Goal: Task Accomplishment & Management: Complete application form

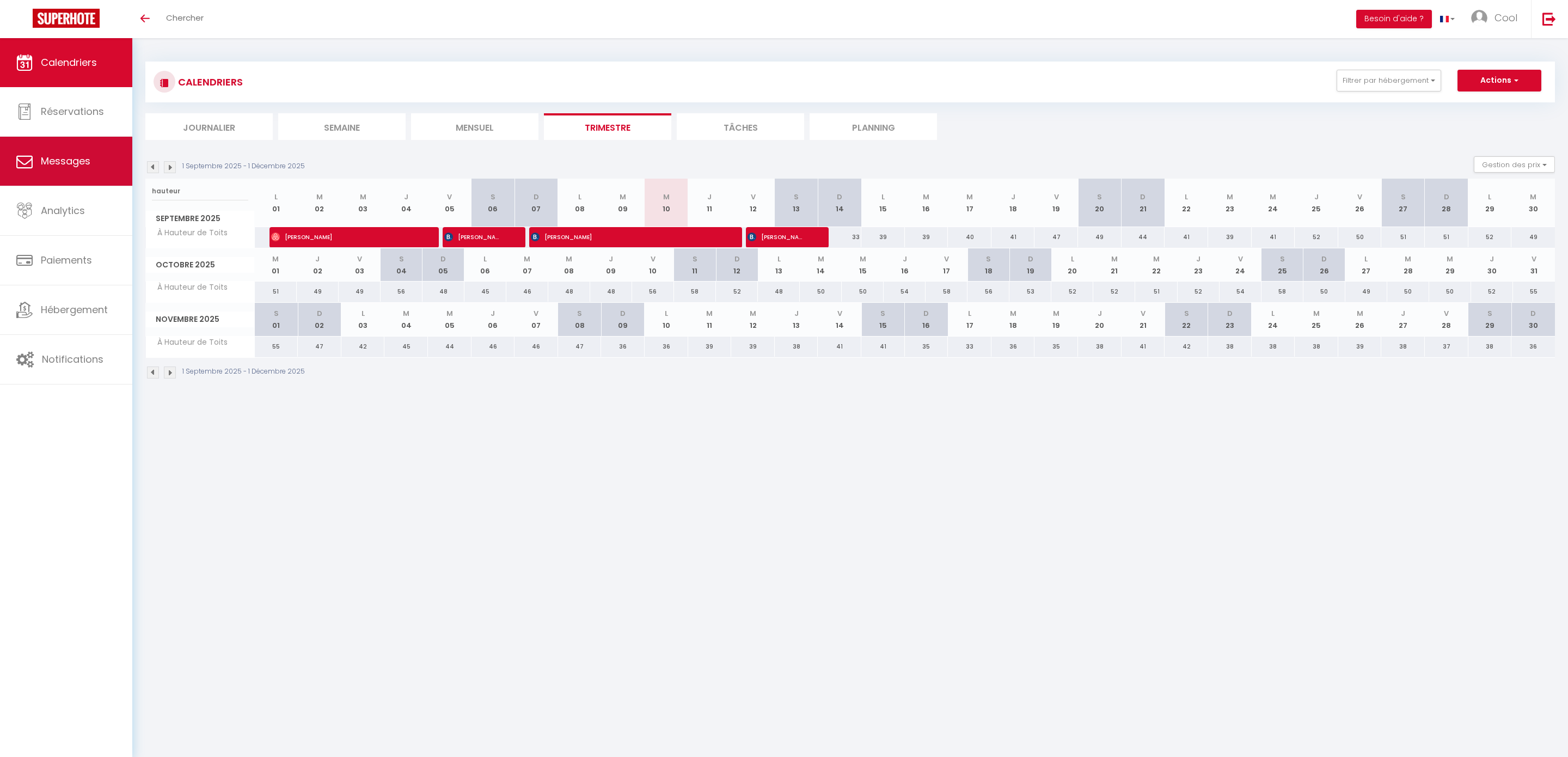
click at [83, 161] on span "Messages" at bounding box center [65, 161] width 49 height 13
select select "message"
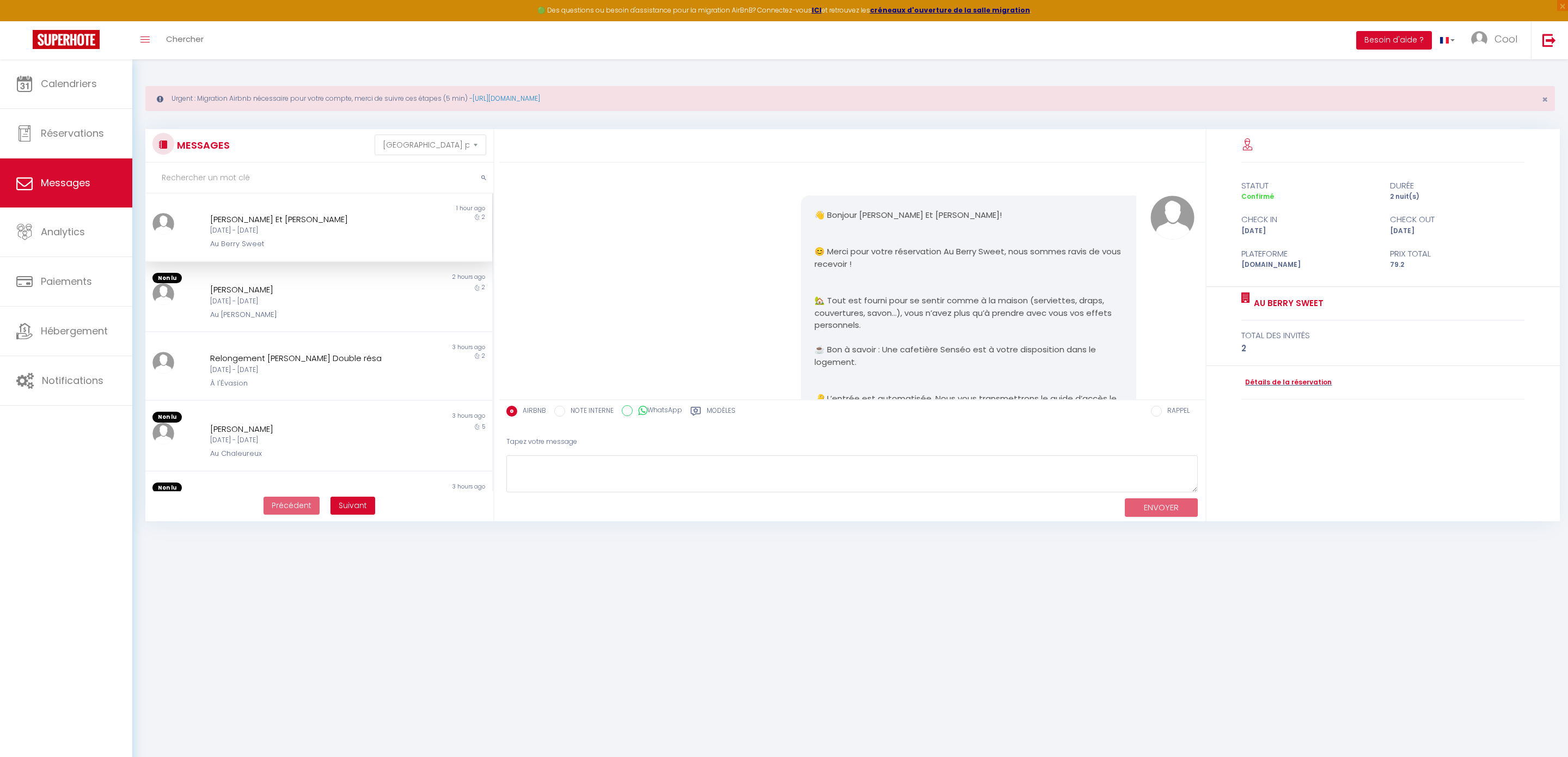
scroll to position [2017, 0]
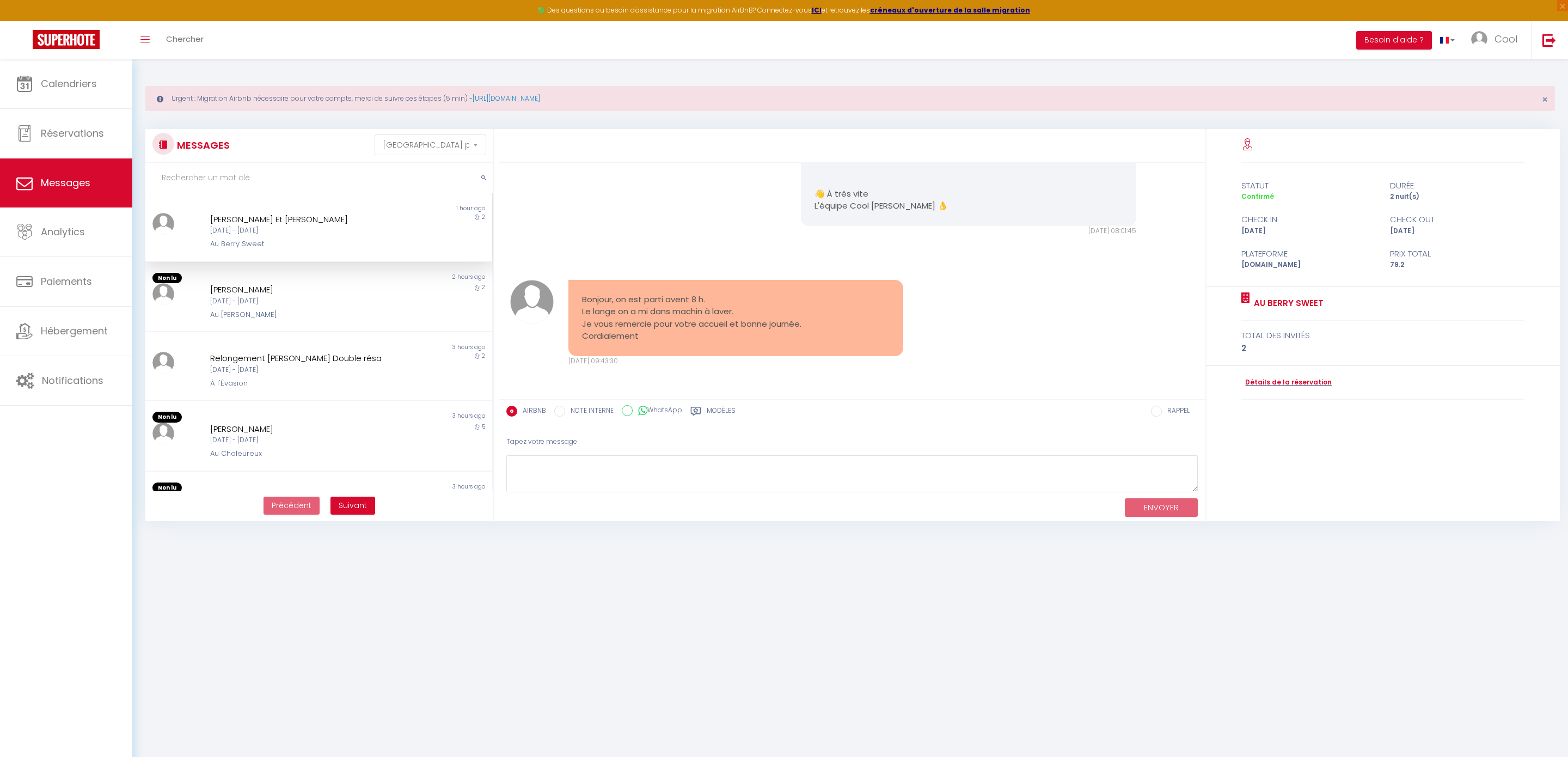
click at [303, 244] on div "Au Berry Sweet" at bounding box center [304, 244] width 188 height 11
click at [260, 221] on div "[PERSON_NAME] Et [PERSON_NAME]" at bounding box center [304, 219] width 188 height 13
click at [693, 460] on textarea at bounding box center [852, 474] width 692 height 38
type textarea "M"
type textarea "Bonjour :) Merci à vous"
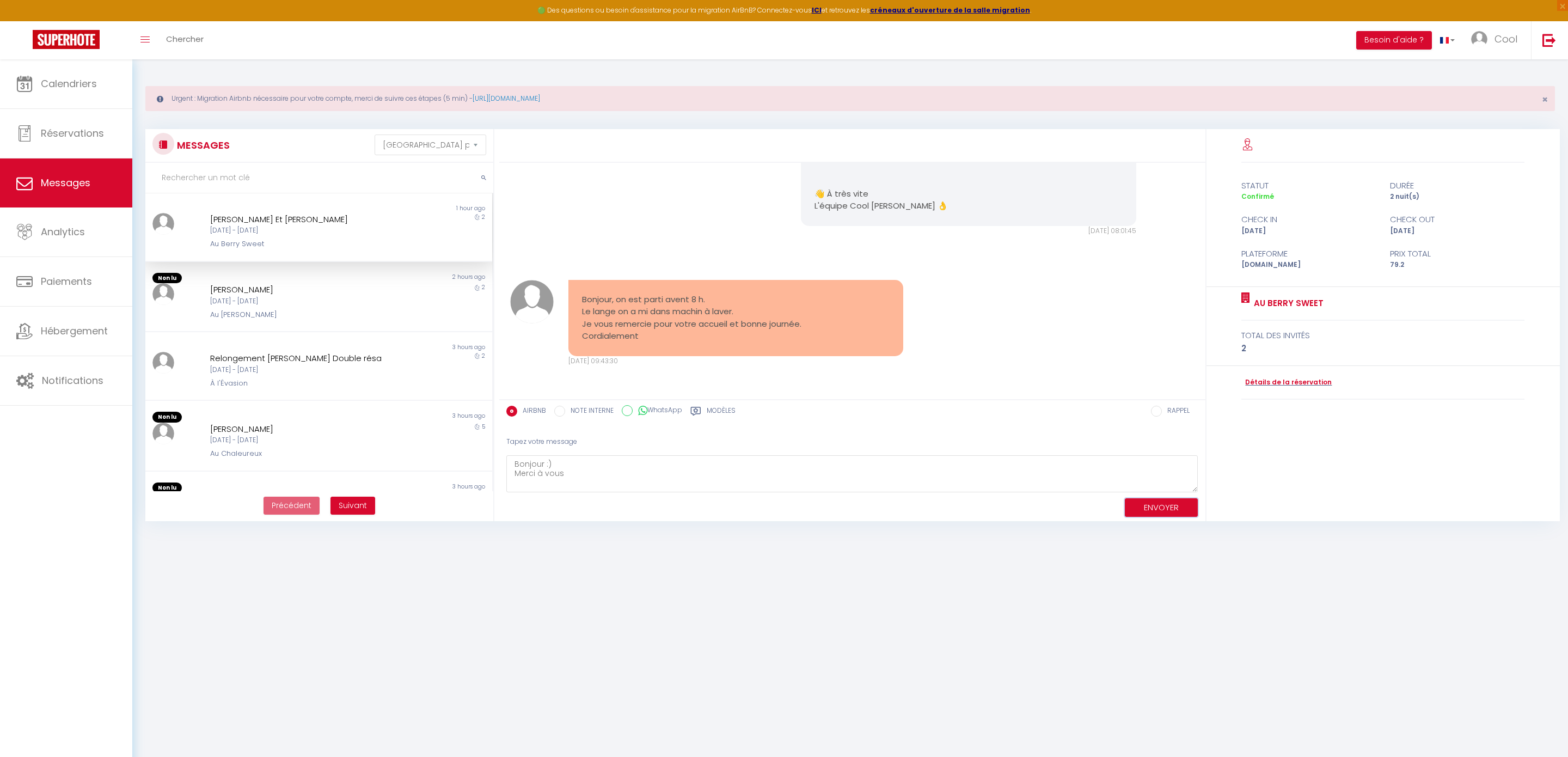
click at [1166, 504] on button "ENVOYER" at bounding box center [1161, 507] width 73 height 19
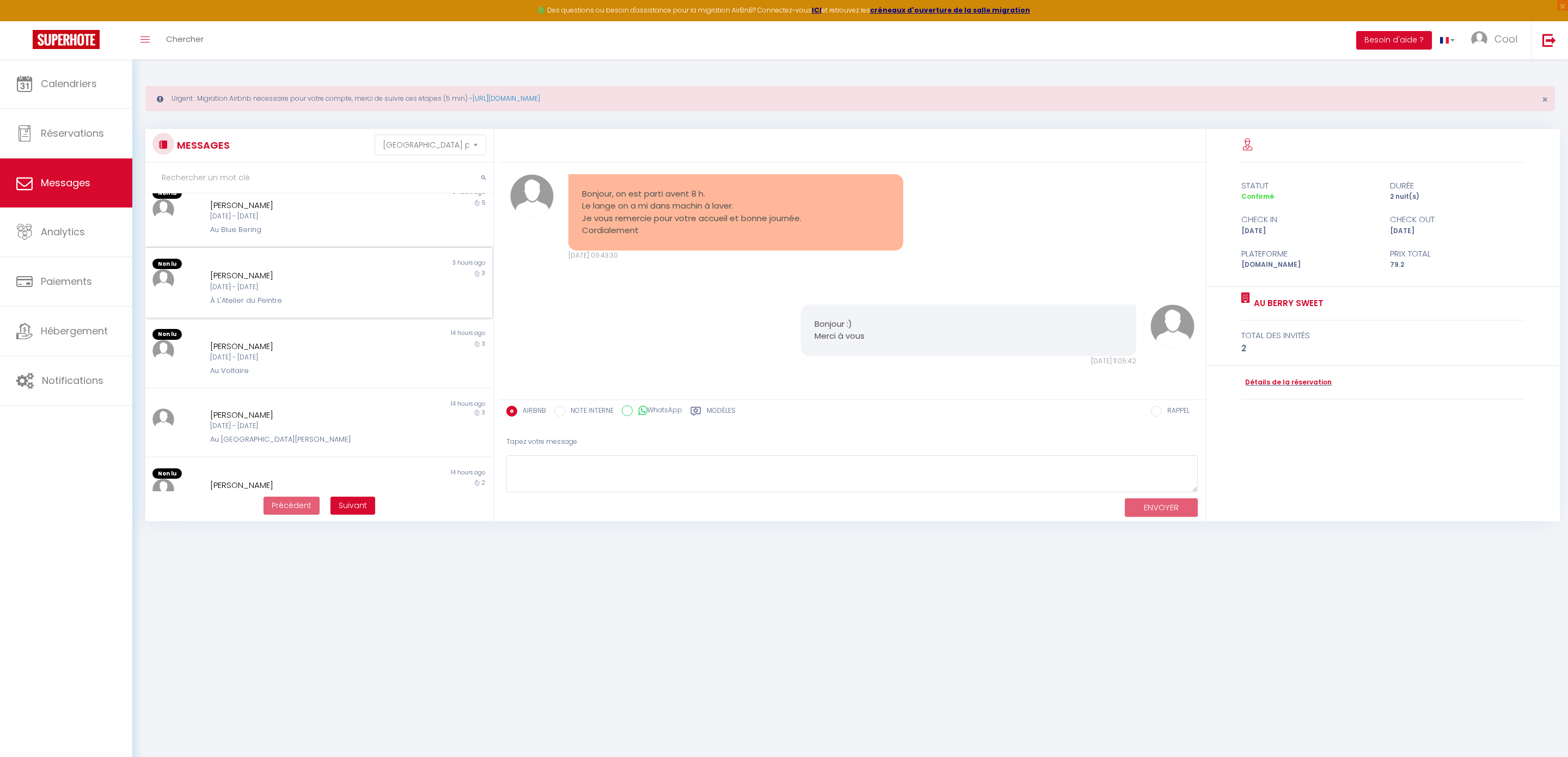
scroll to position [0, 0]
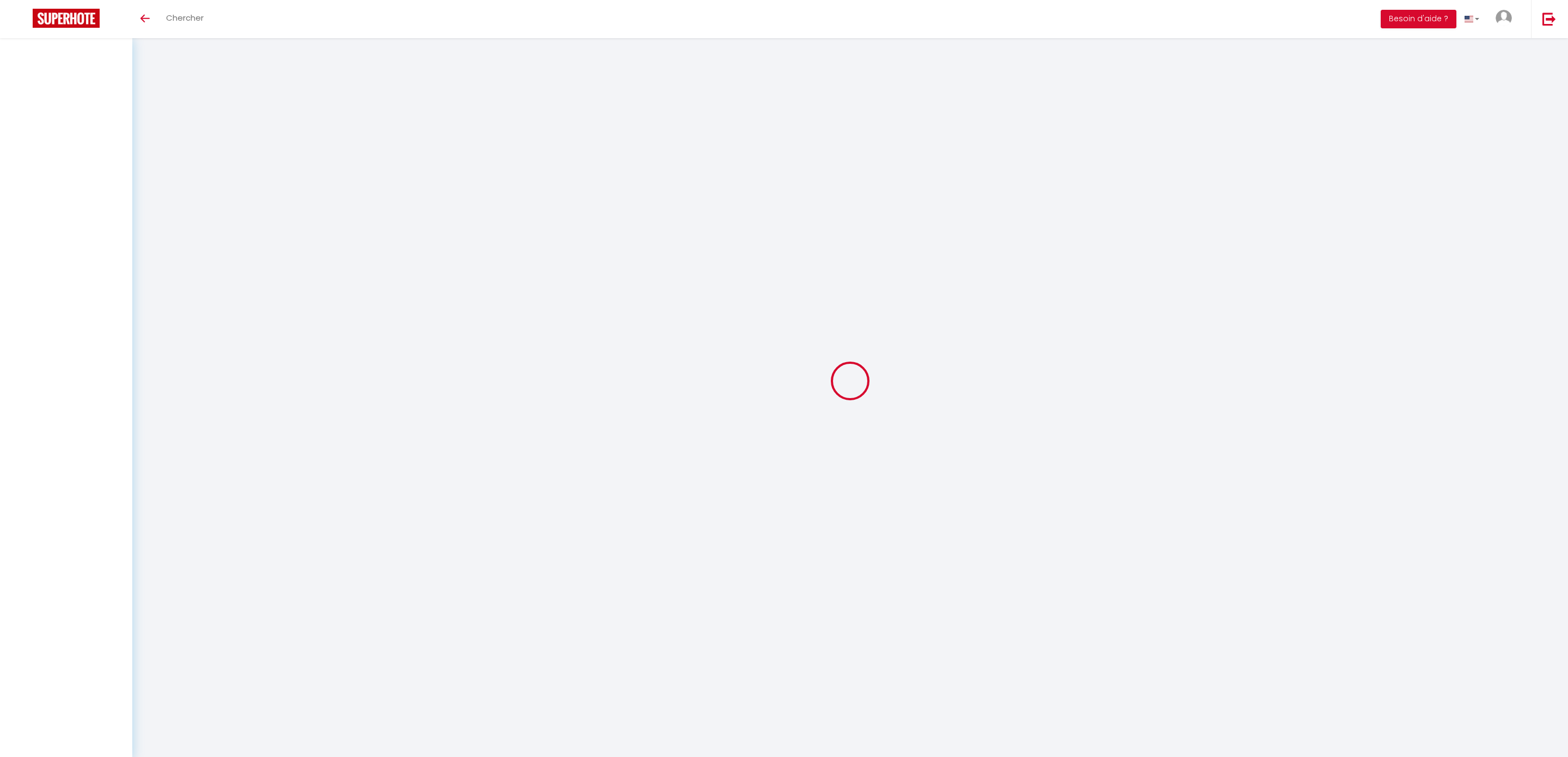
select select "message"
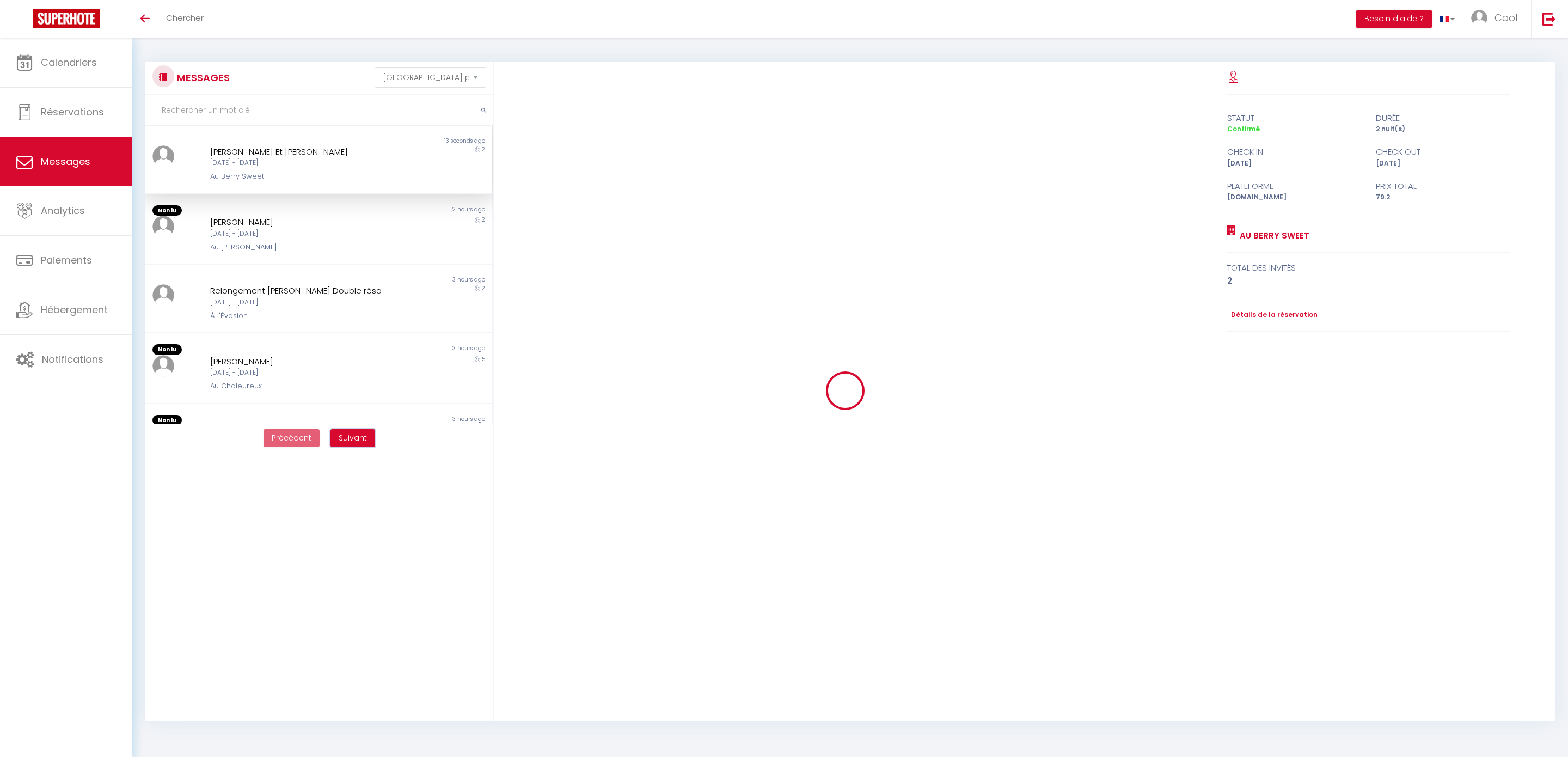
click at [355, 435] on span "Suivant" at bounding box center [352, 438] width 29 height 11
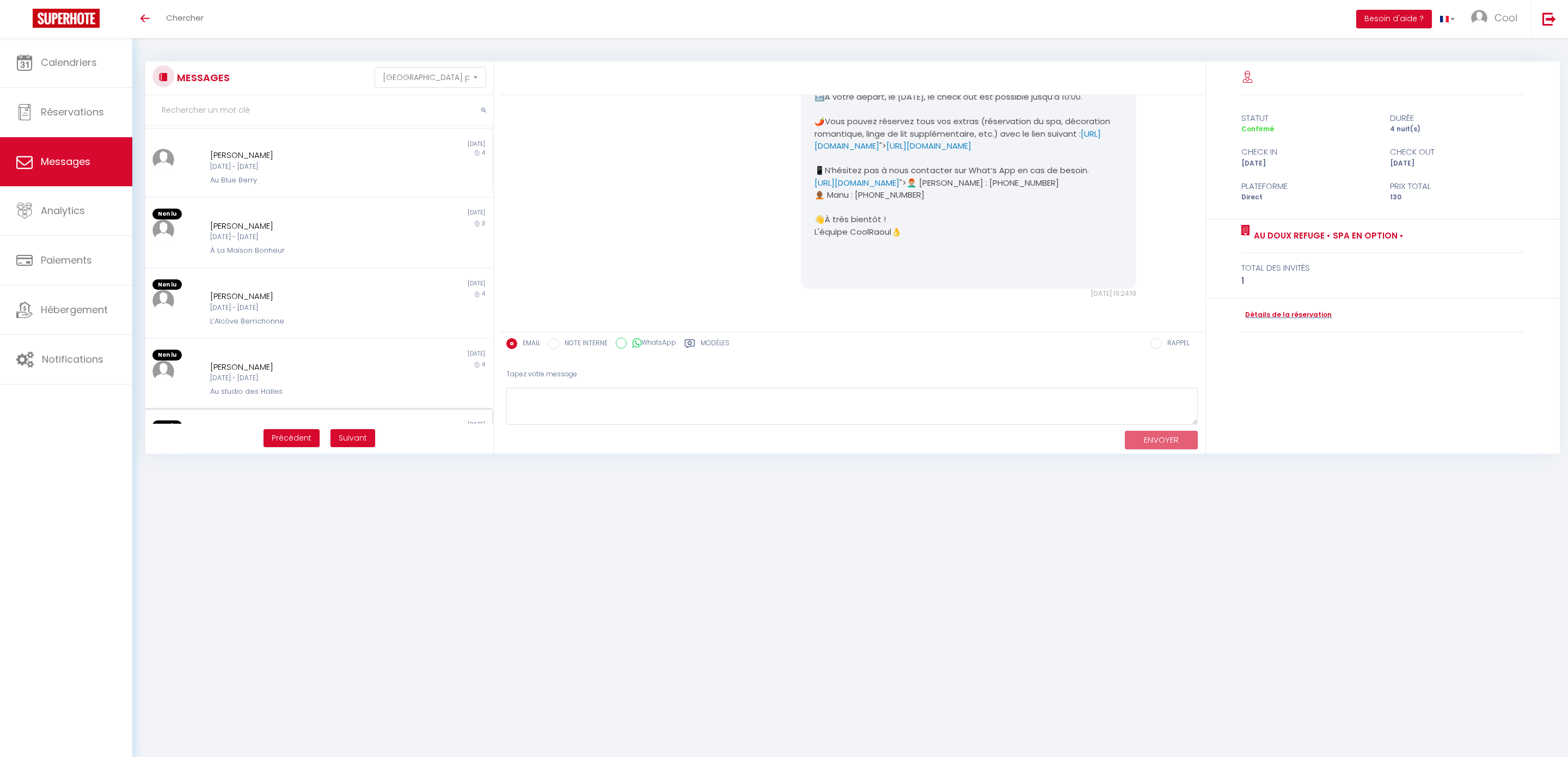
scroll to position [281, 0]
click at [285, 436] on span "Précédent" at bounding box center [291, 438] width 40 height 11
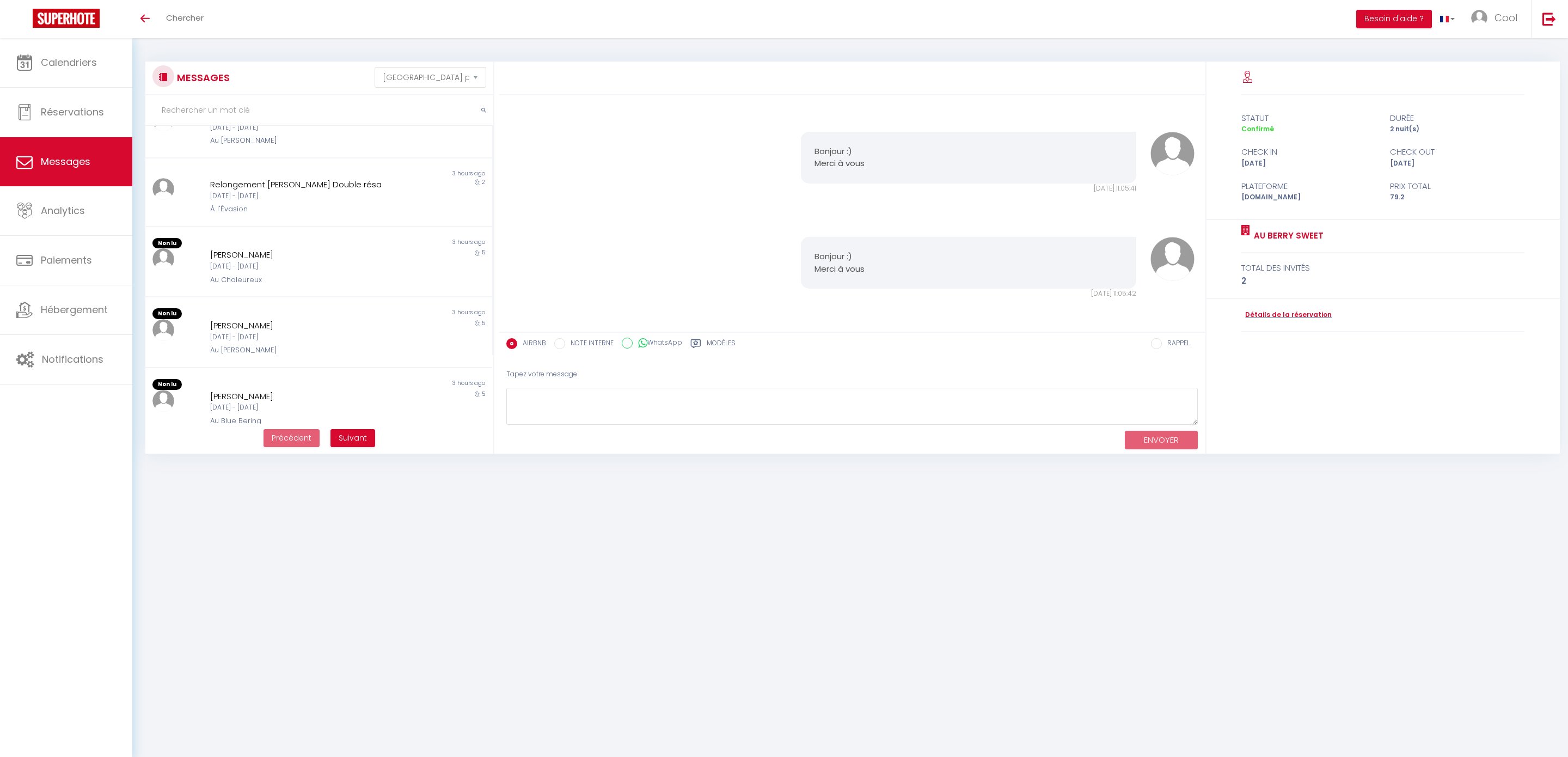
scroll to position [0, 0]
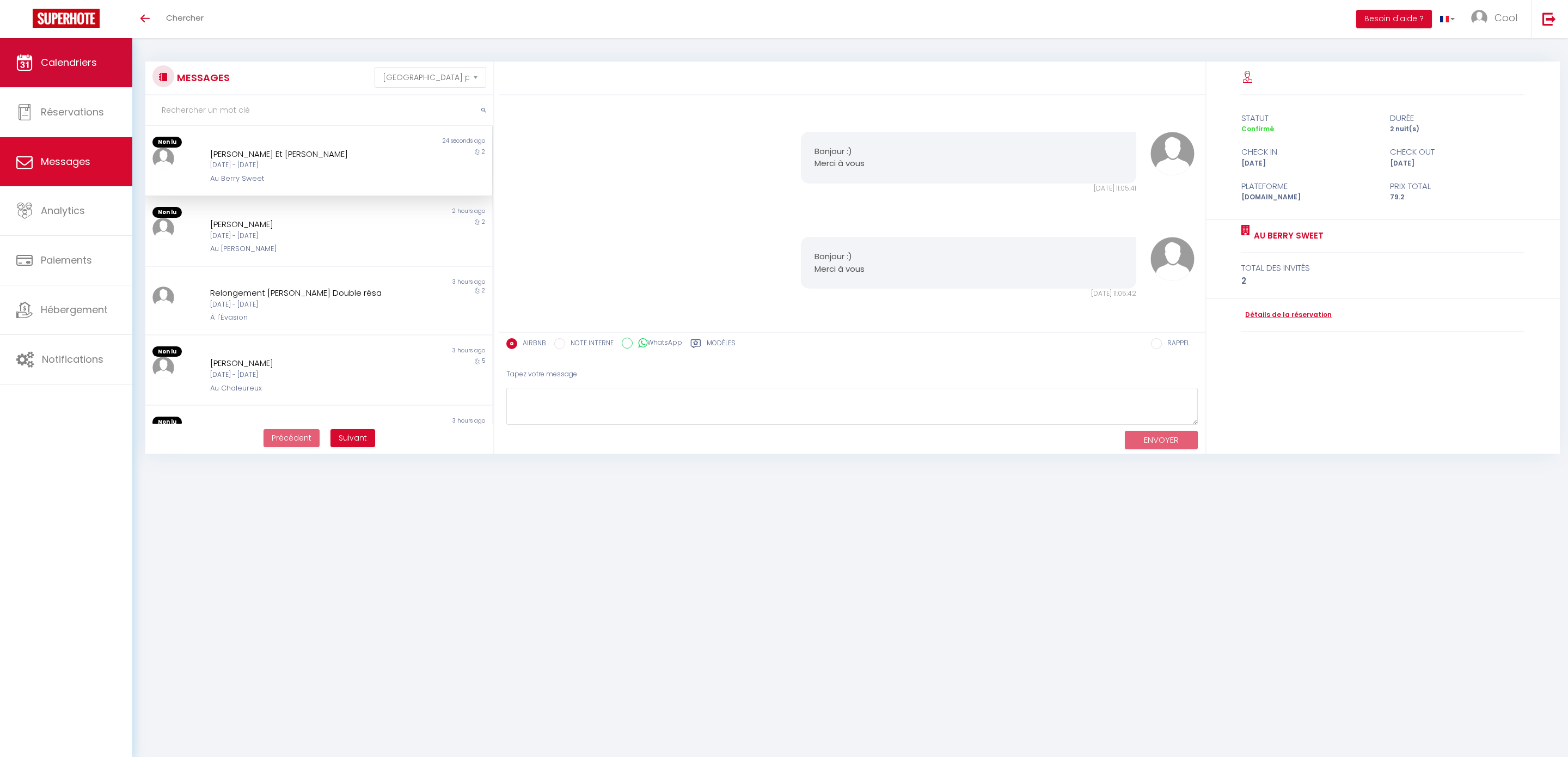
click at [66, 72] on link "Calendriers" at bounding box center [66, 63] width 132 height 49
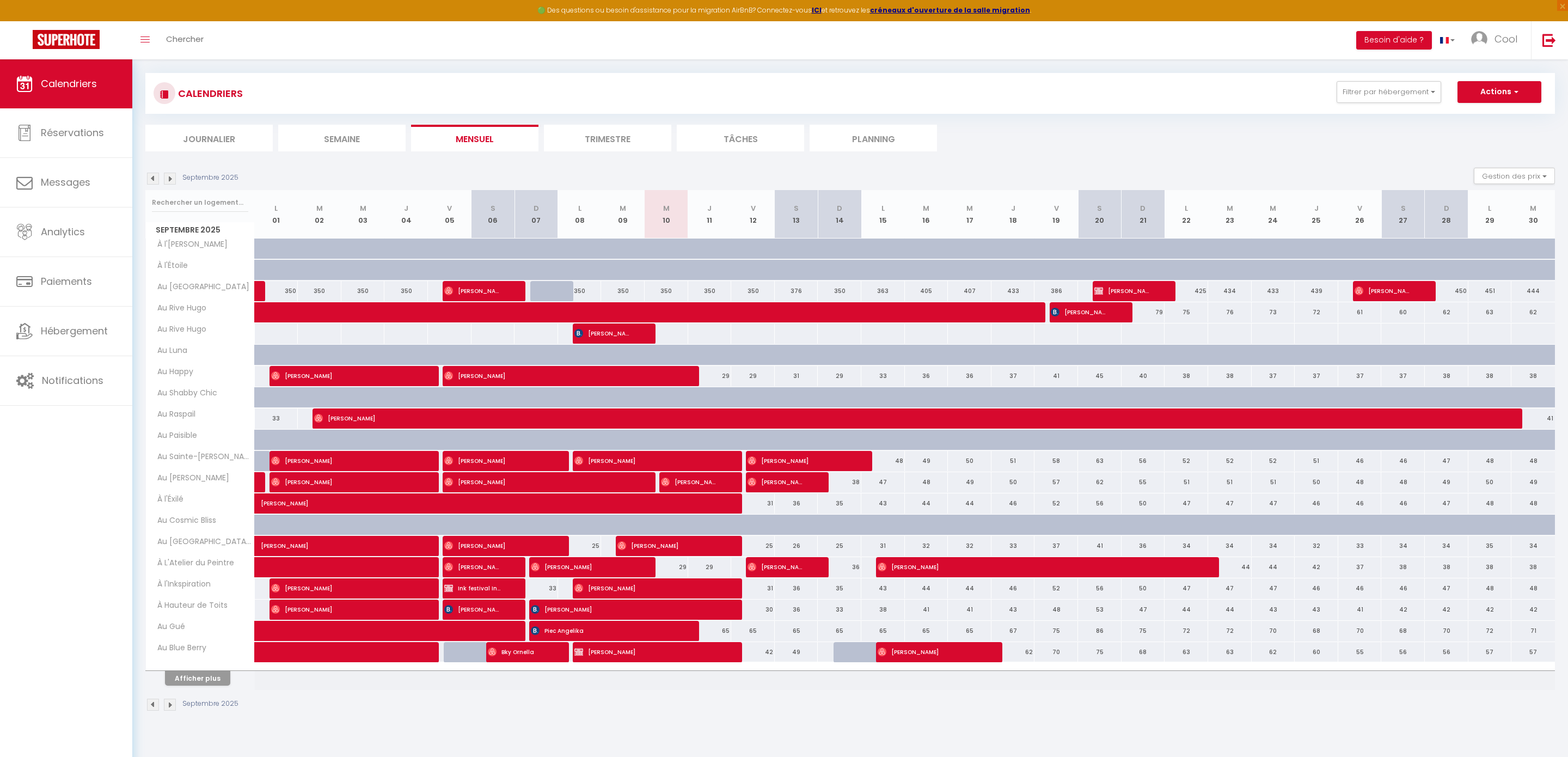
scroll to position [58, 0]
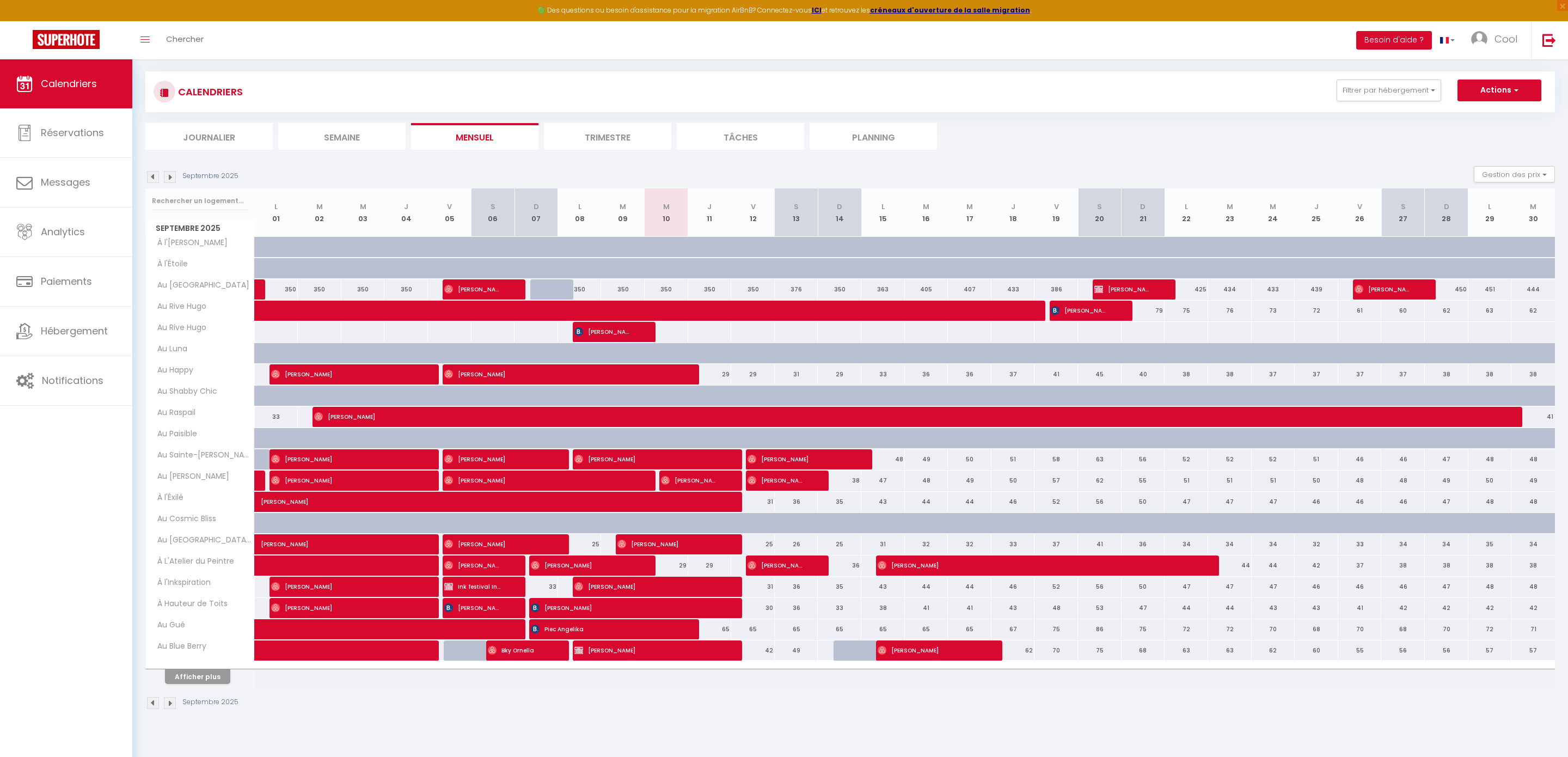
click at [866, 138] on li "Planning" at bounding box center [873, 136] width 127 height 27
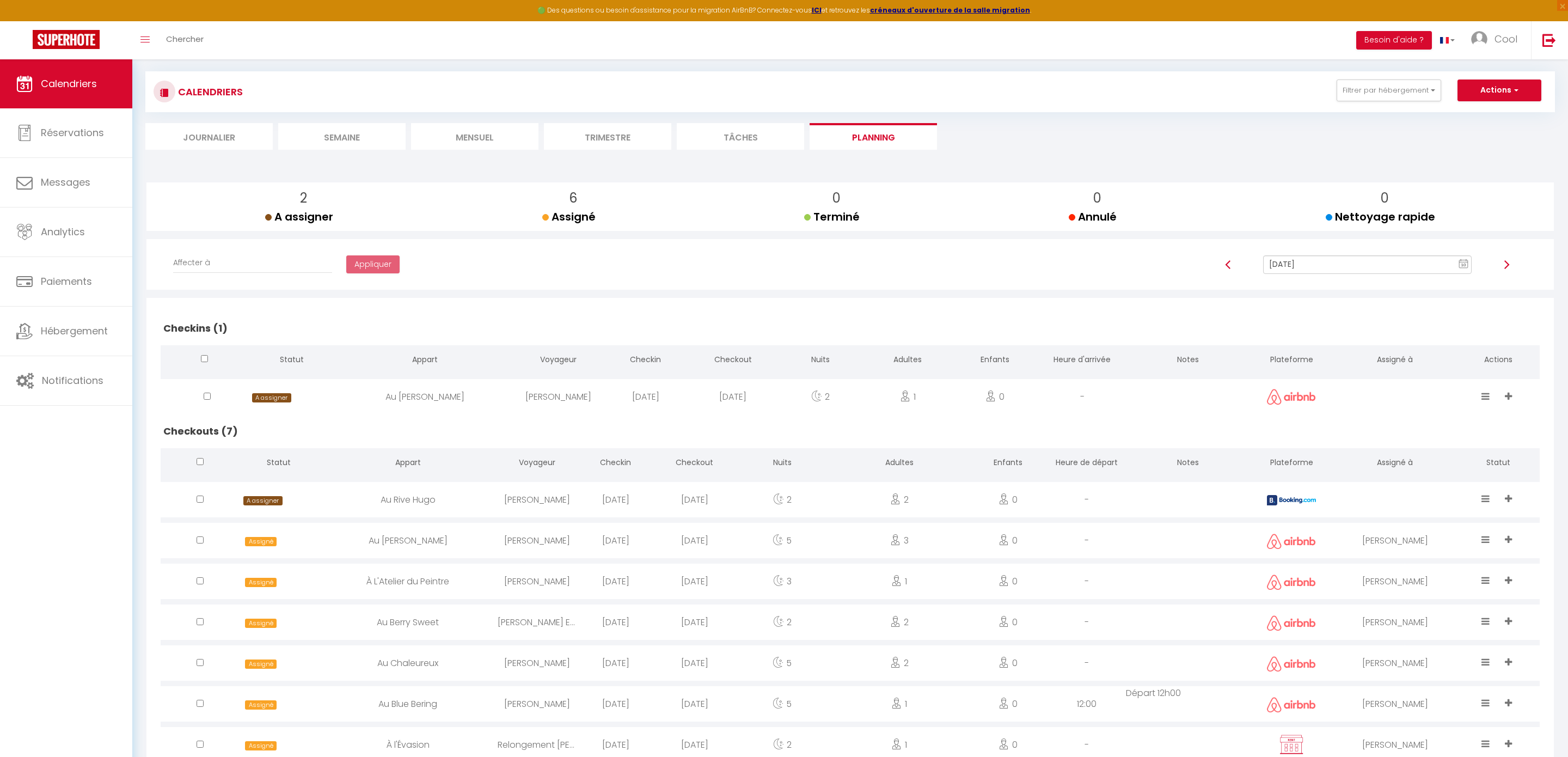
click at [1330, 260] on input "Sep 10, 2025" at bounding box center [1367, 264] width 209 height 18
click at [1413, 334] on td "11" at bounding box center [1421, 340] width 18 height 18
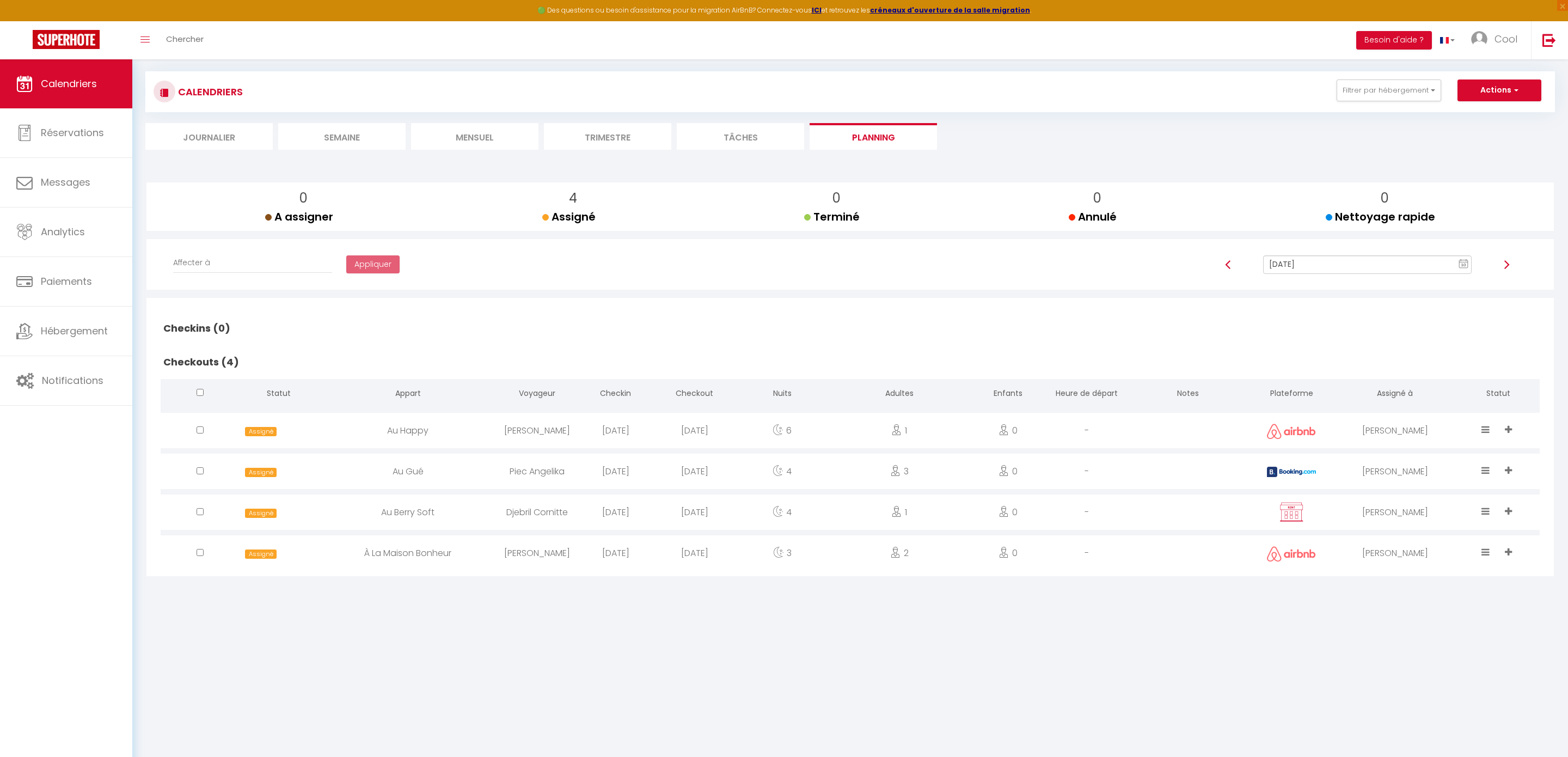
scroll to position [59, 0]
click at [1342, 267] on input "Sep 11, 2025" at bounding box center [1367, 263] width 209 height 18
click at [1441, 344] on td "12" at bounding box center [1438, 339] width 18 height 18
type input "Sep 12, 2025"
checkbox input "false"
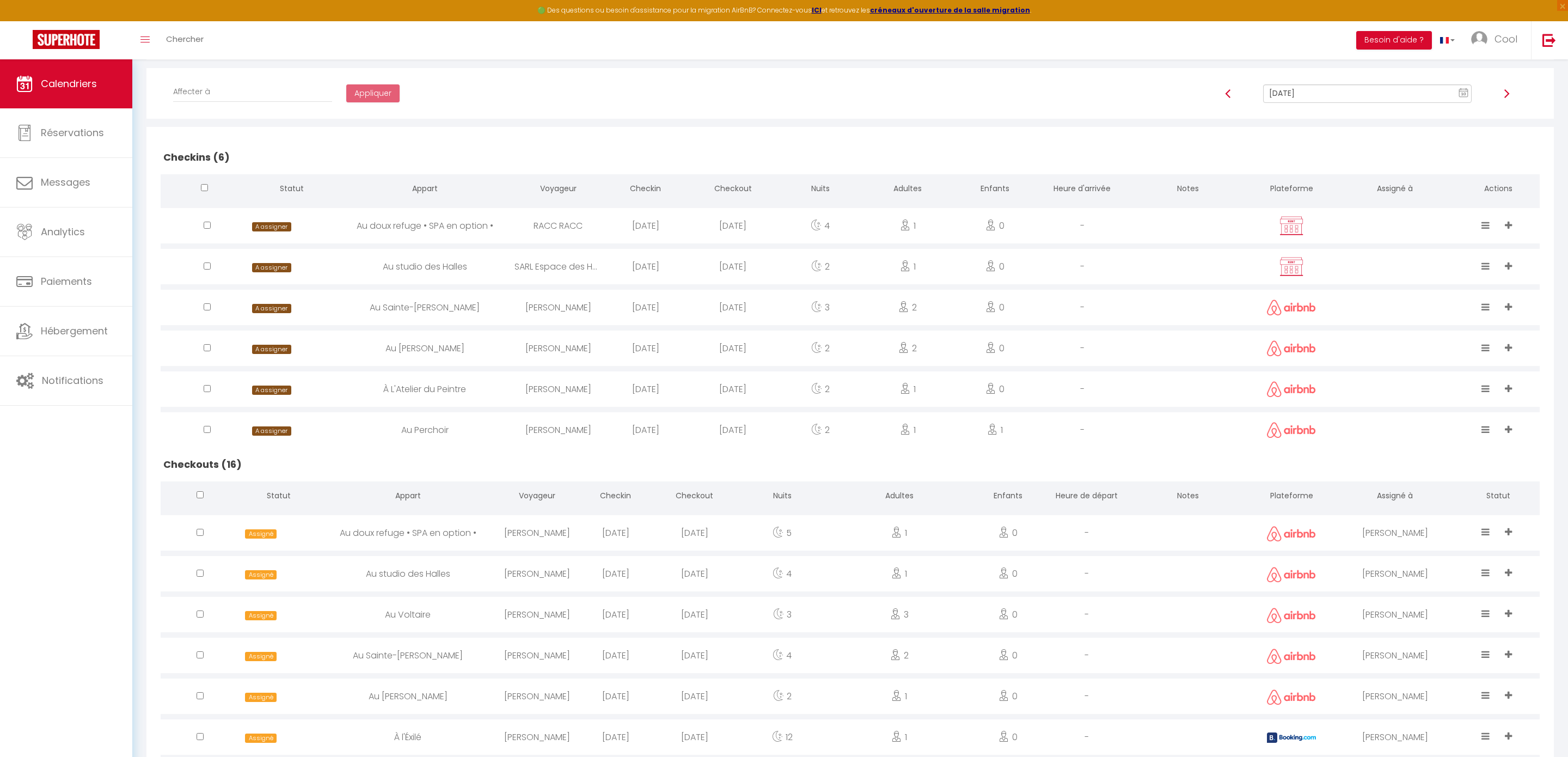
scroll to position [68, 0]
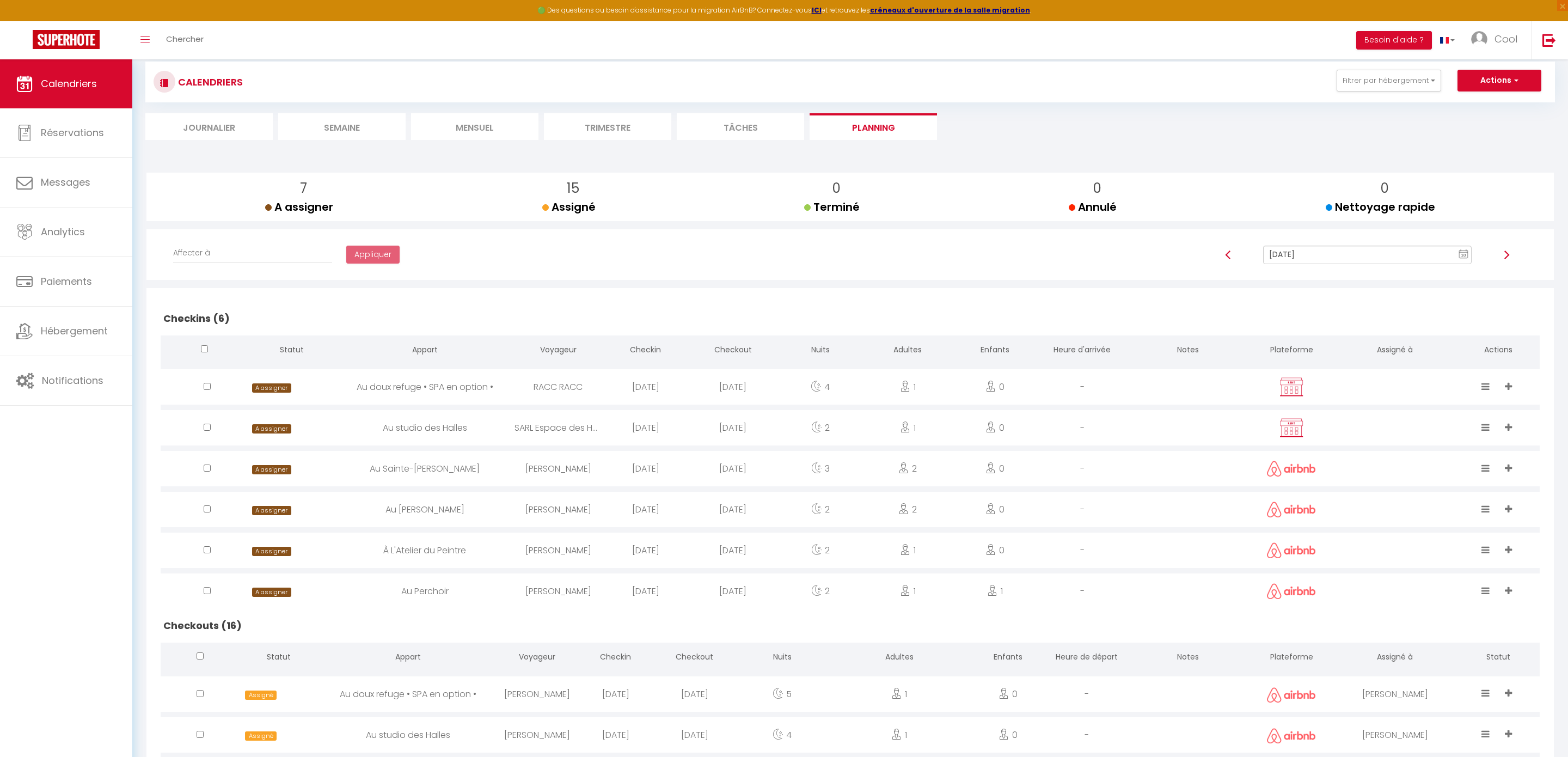
click at [582, 120] on li "Trimestre" at bounding box center [607, 127] width 127 height 27
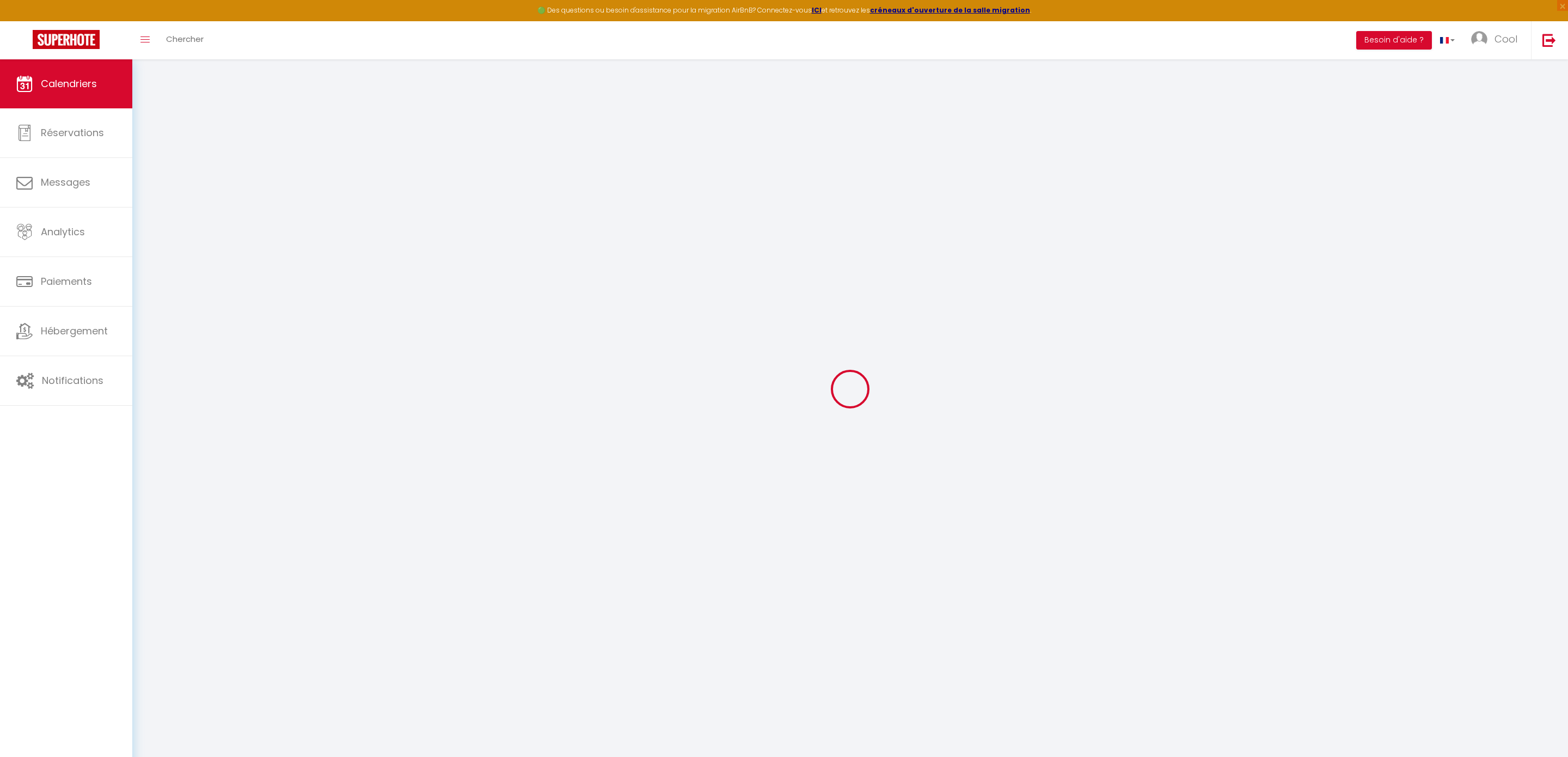
select select
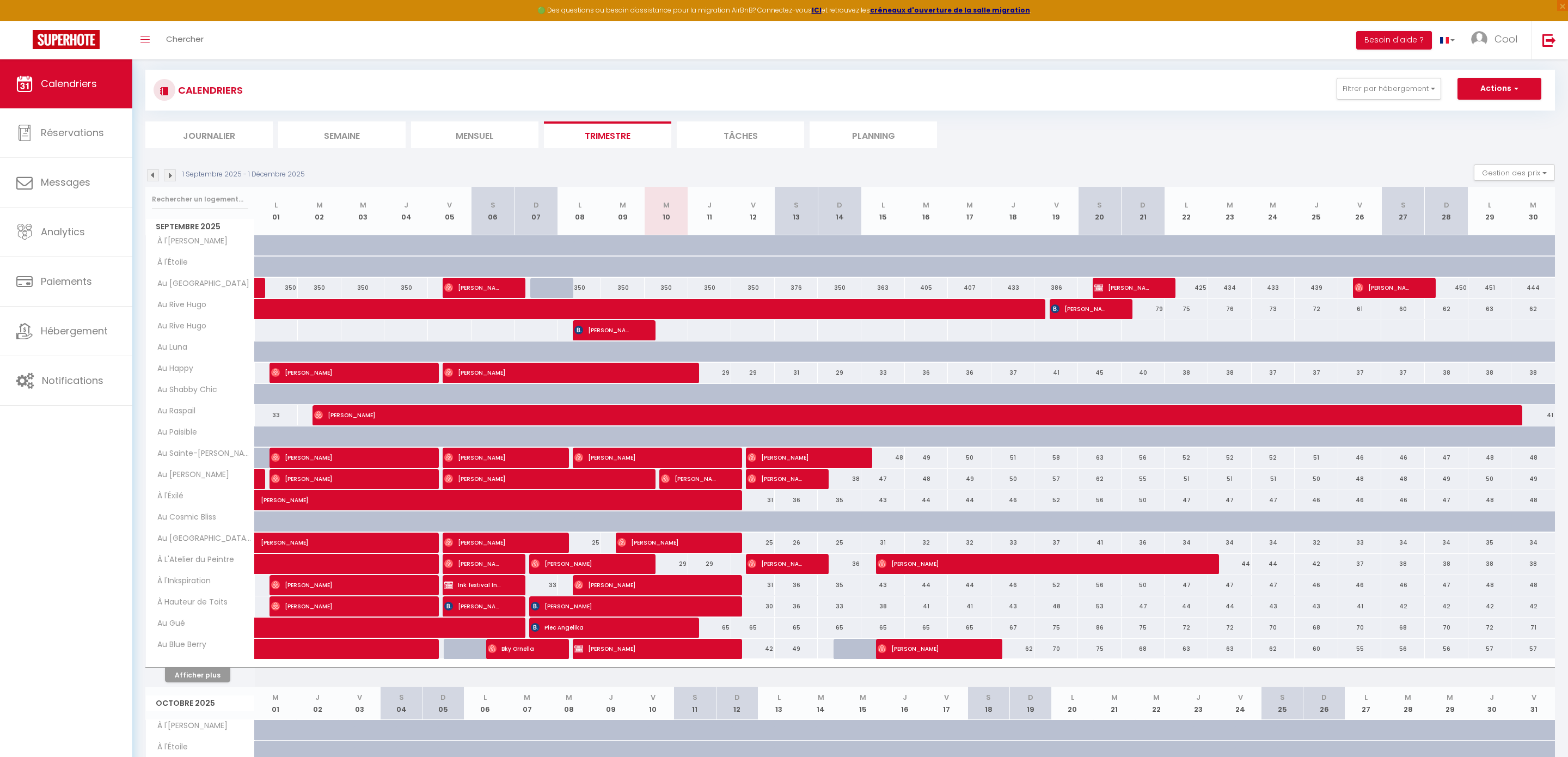
scroll to position [68, 0]
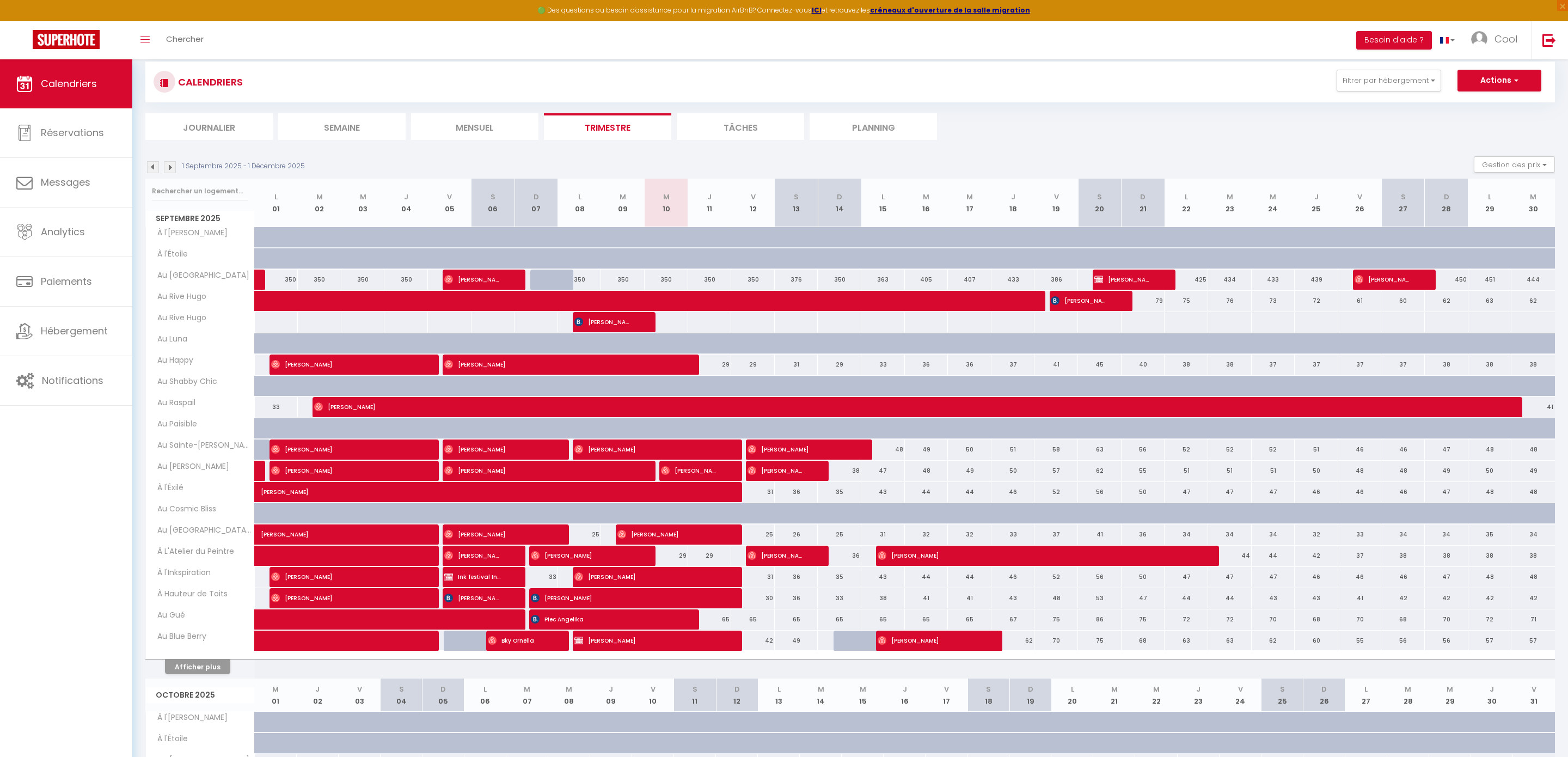
click at [222, 203] on div at bounding box center [200, 191] width 108 height 25
click at [222, 197] on input "text" at bounding box center [200, 191] width 96 height 19
type input "be"
select select
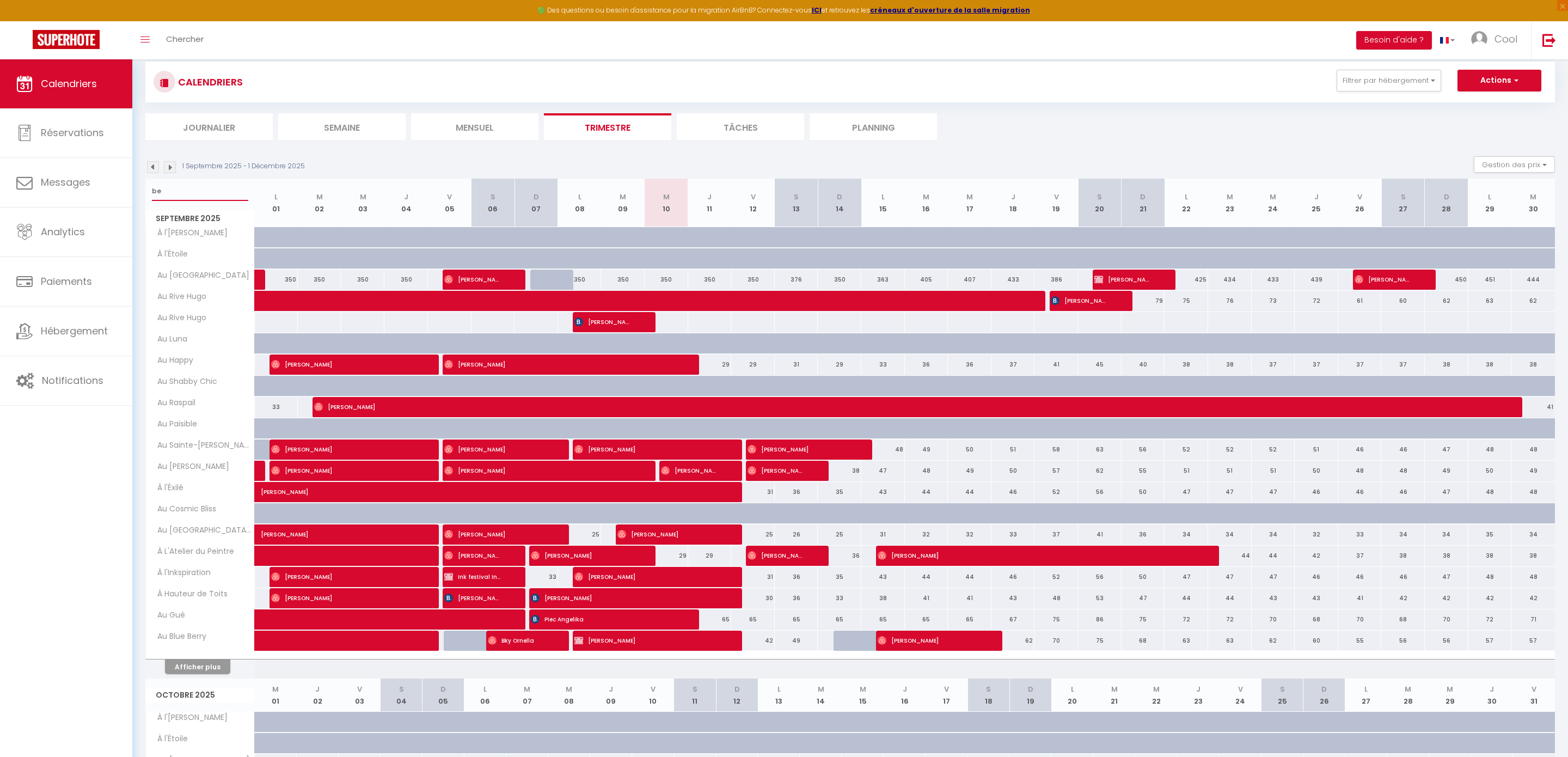
select select
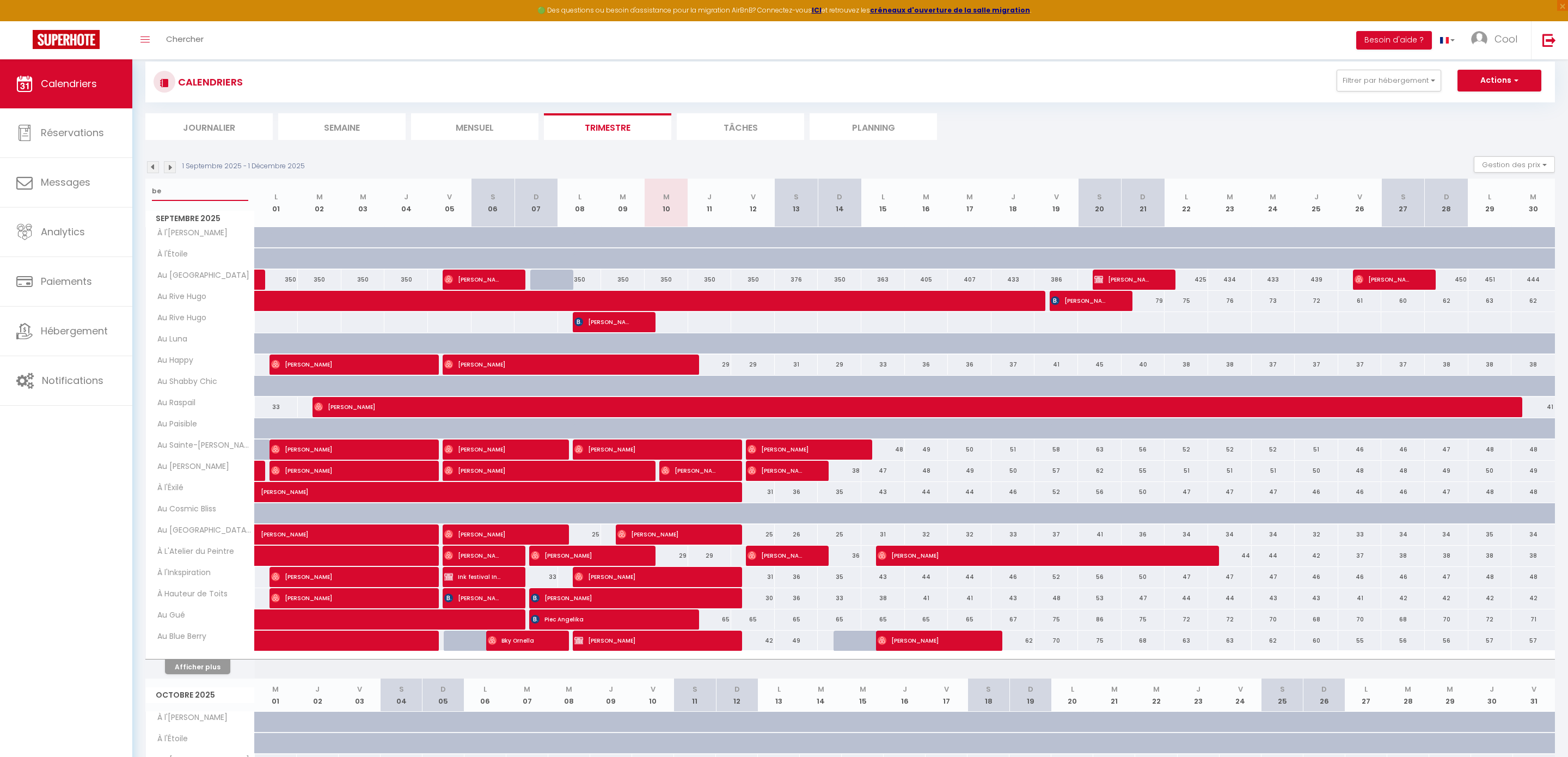
type input "ber"
select select
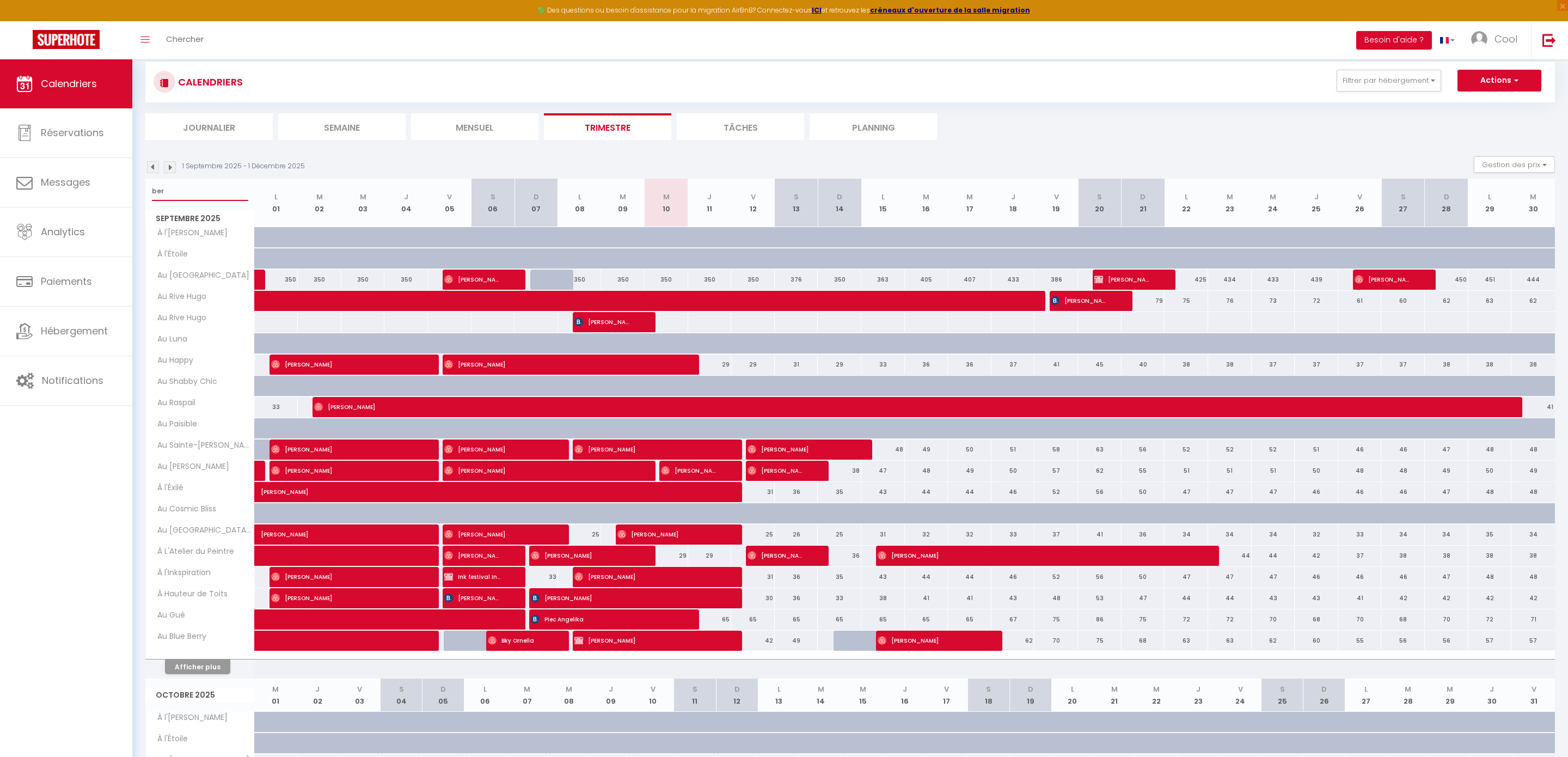
select select
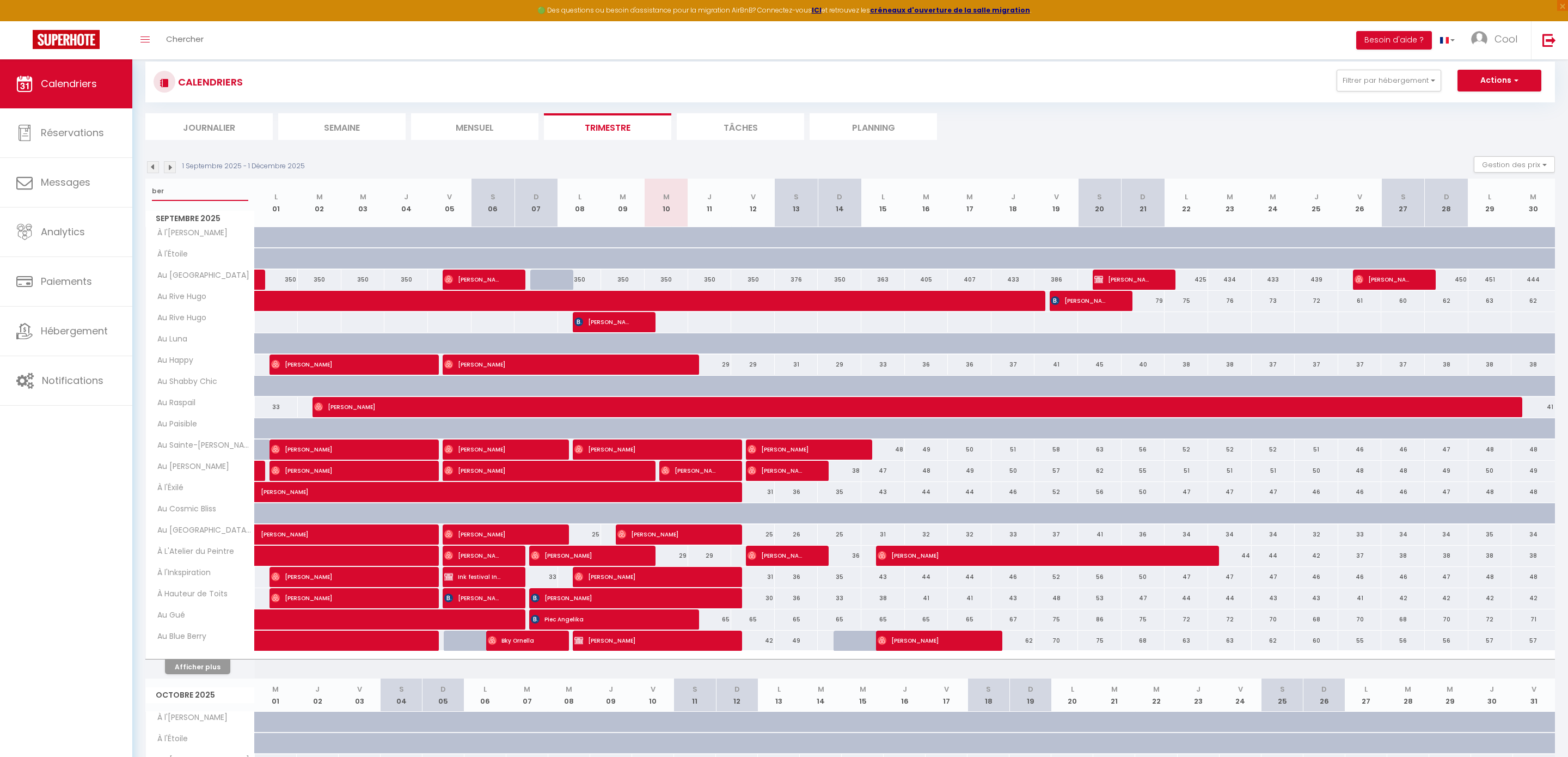
select select
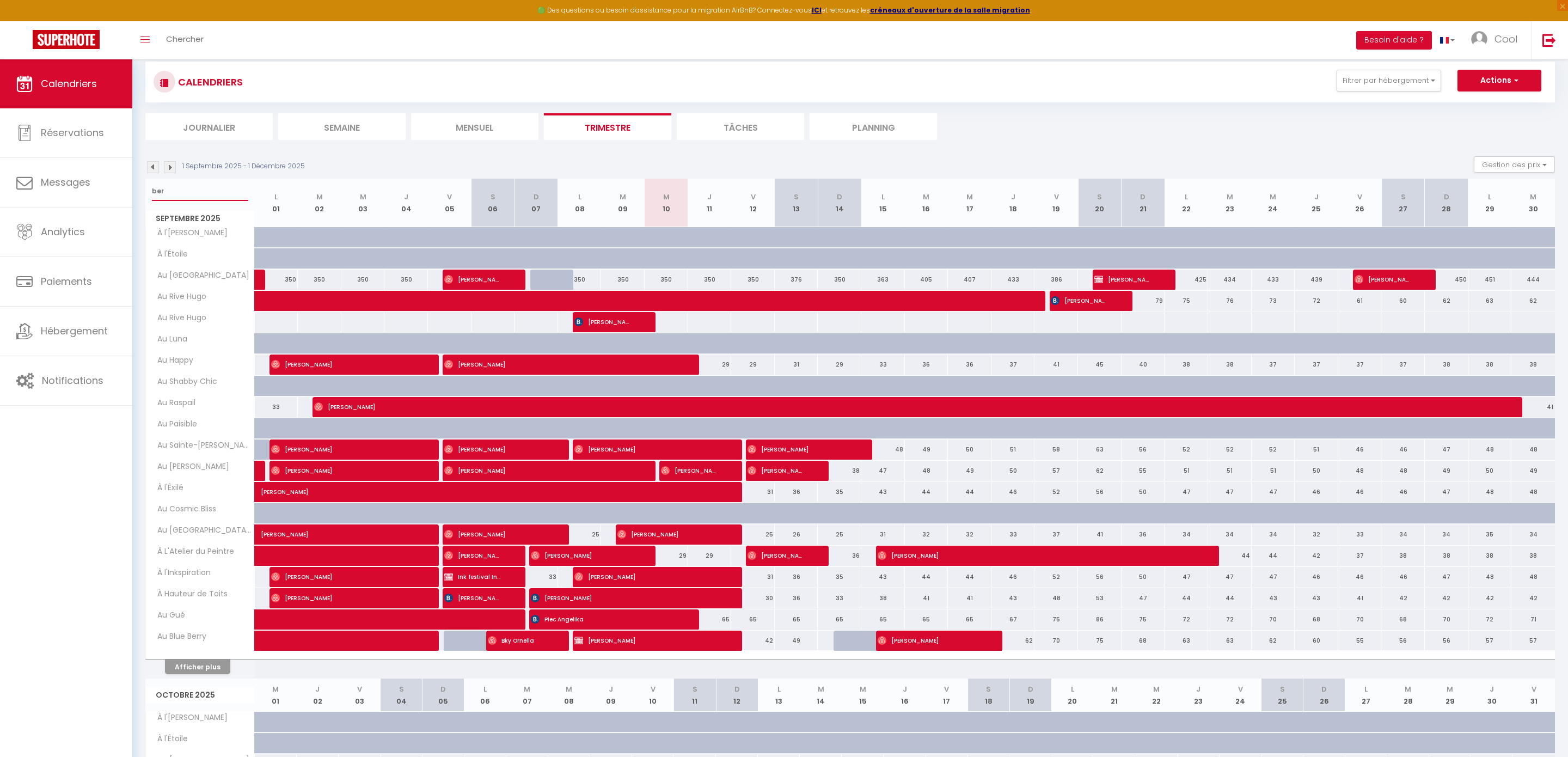
type input "bert"
select select
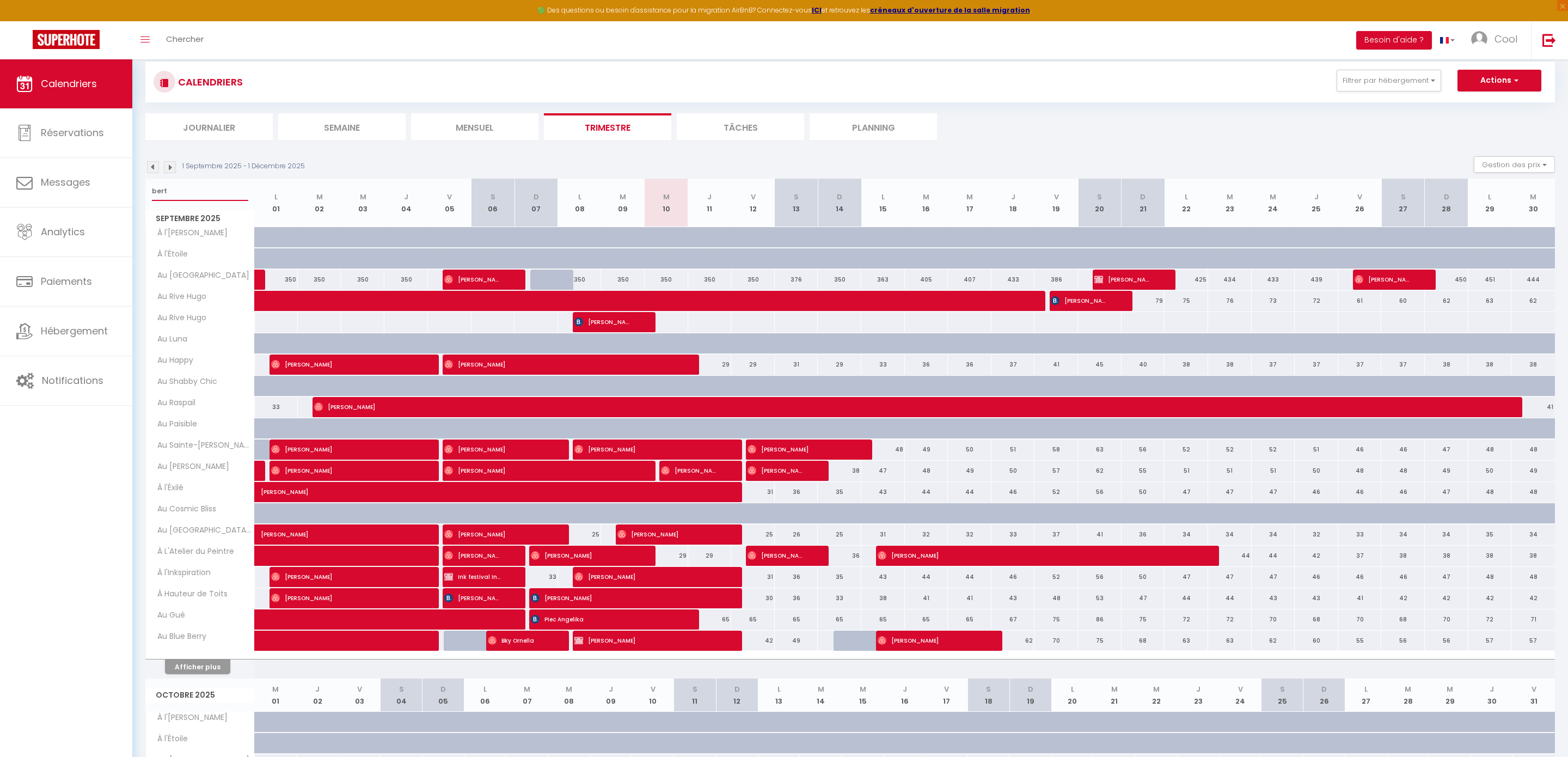
select select
type input "bertr"
select select
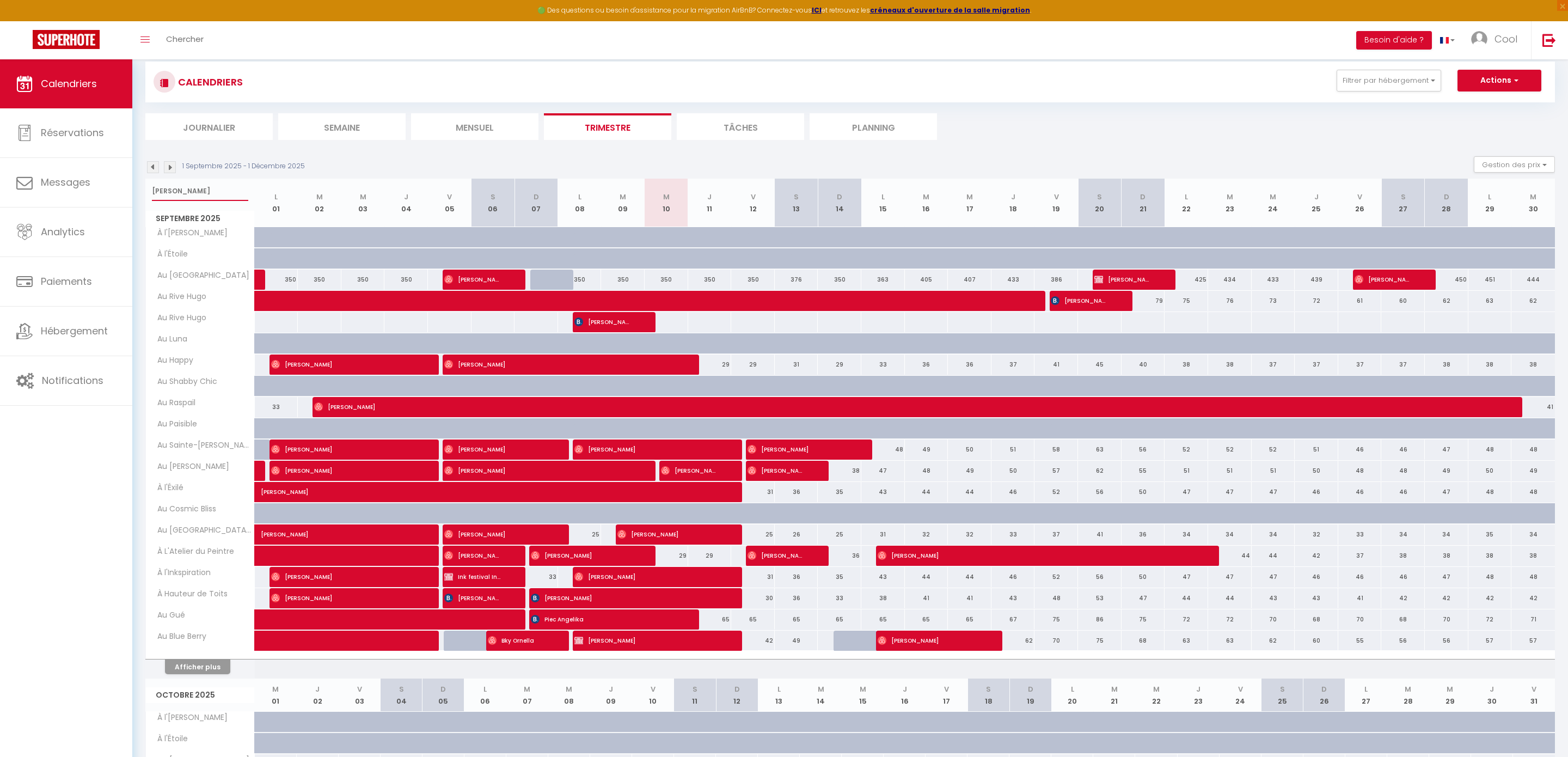
select select
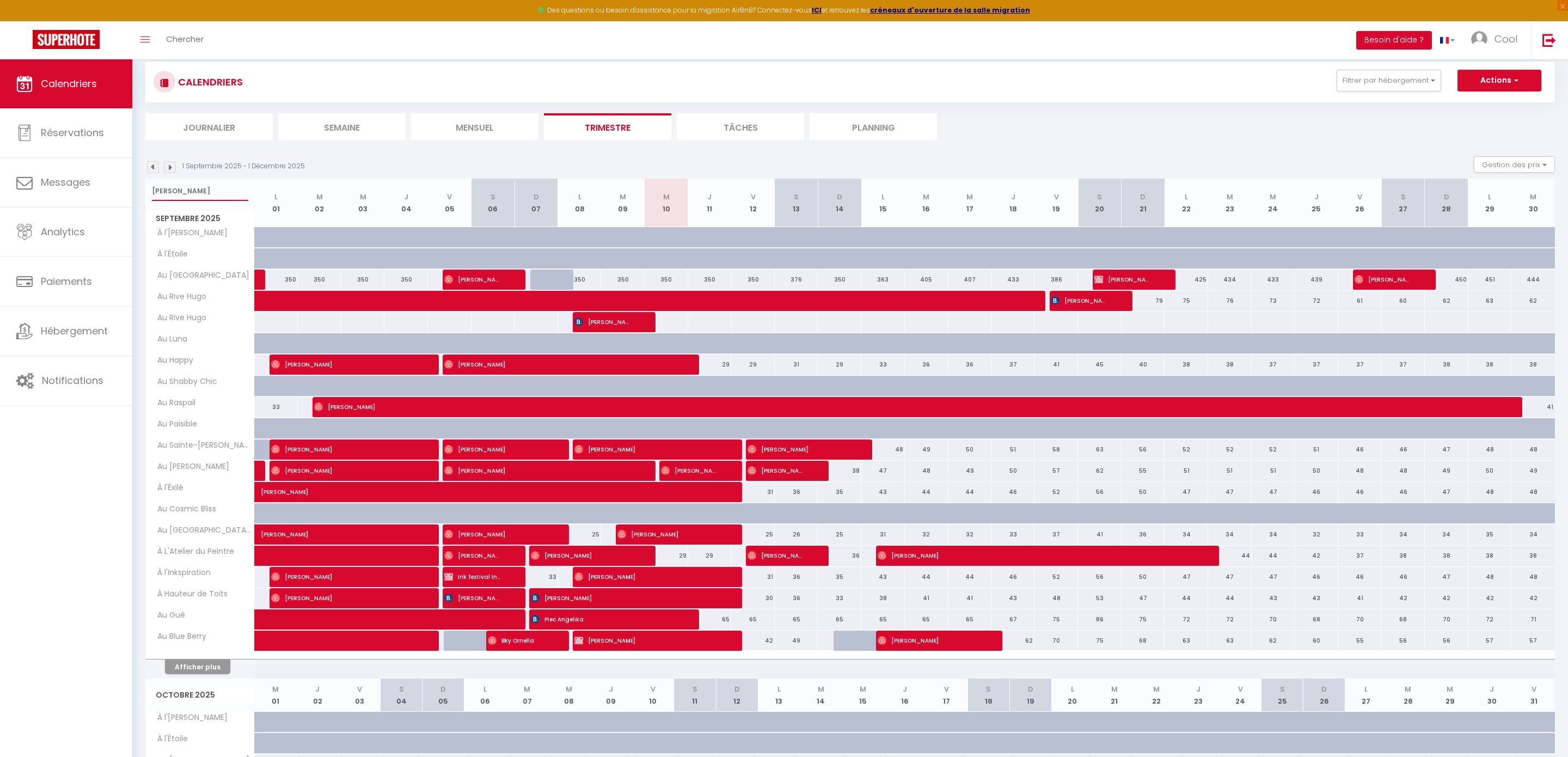
select select
type input "bertra"
select select
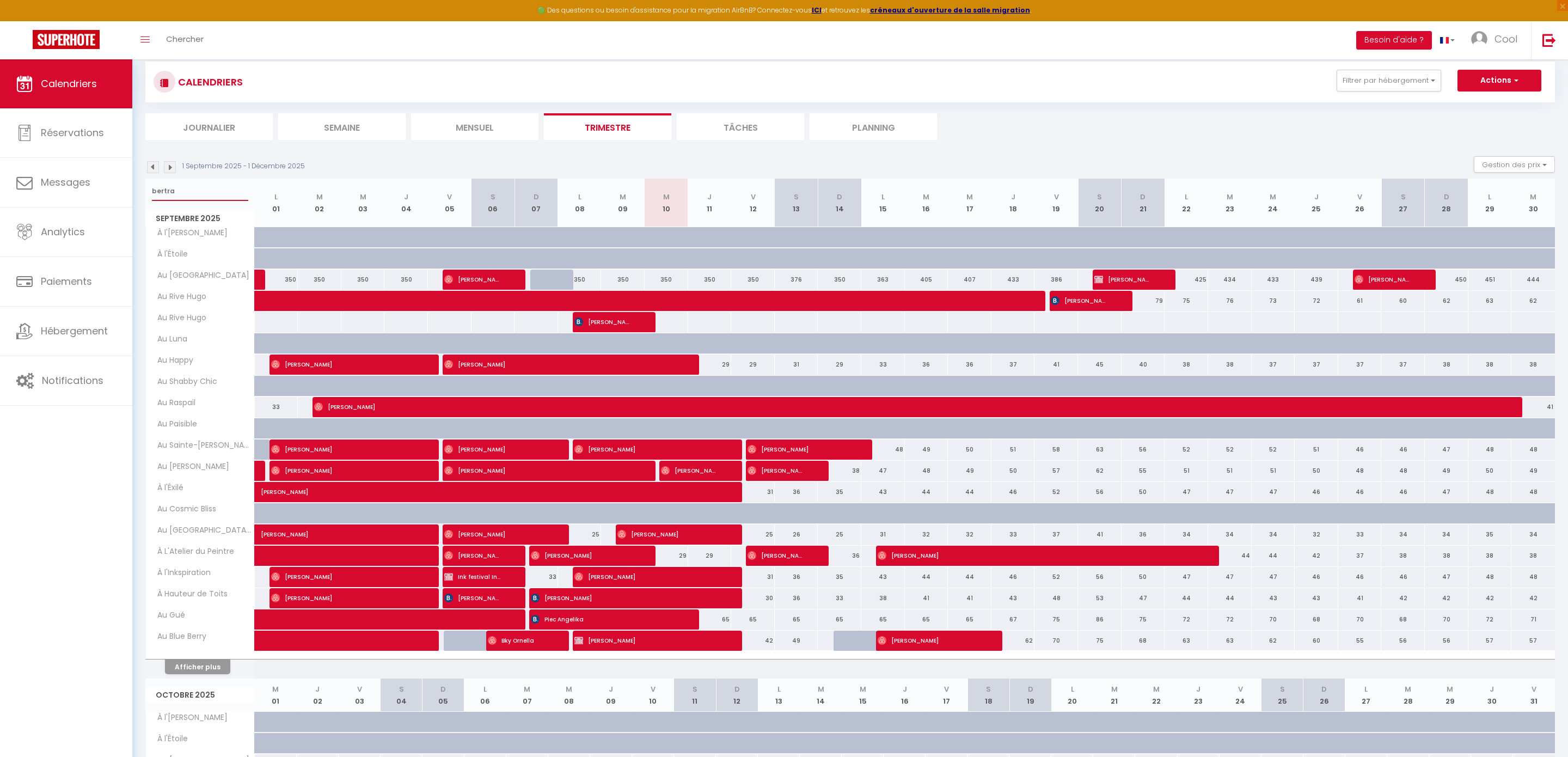
select select
type input "bertrand"
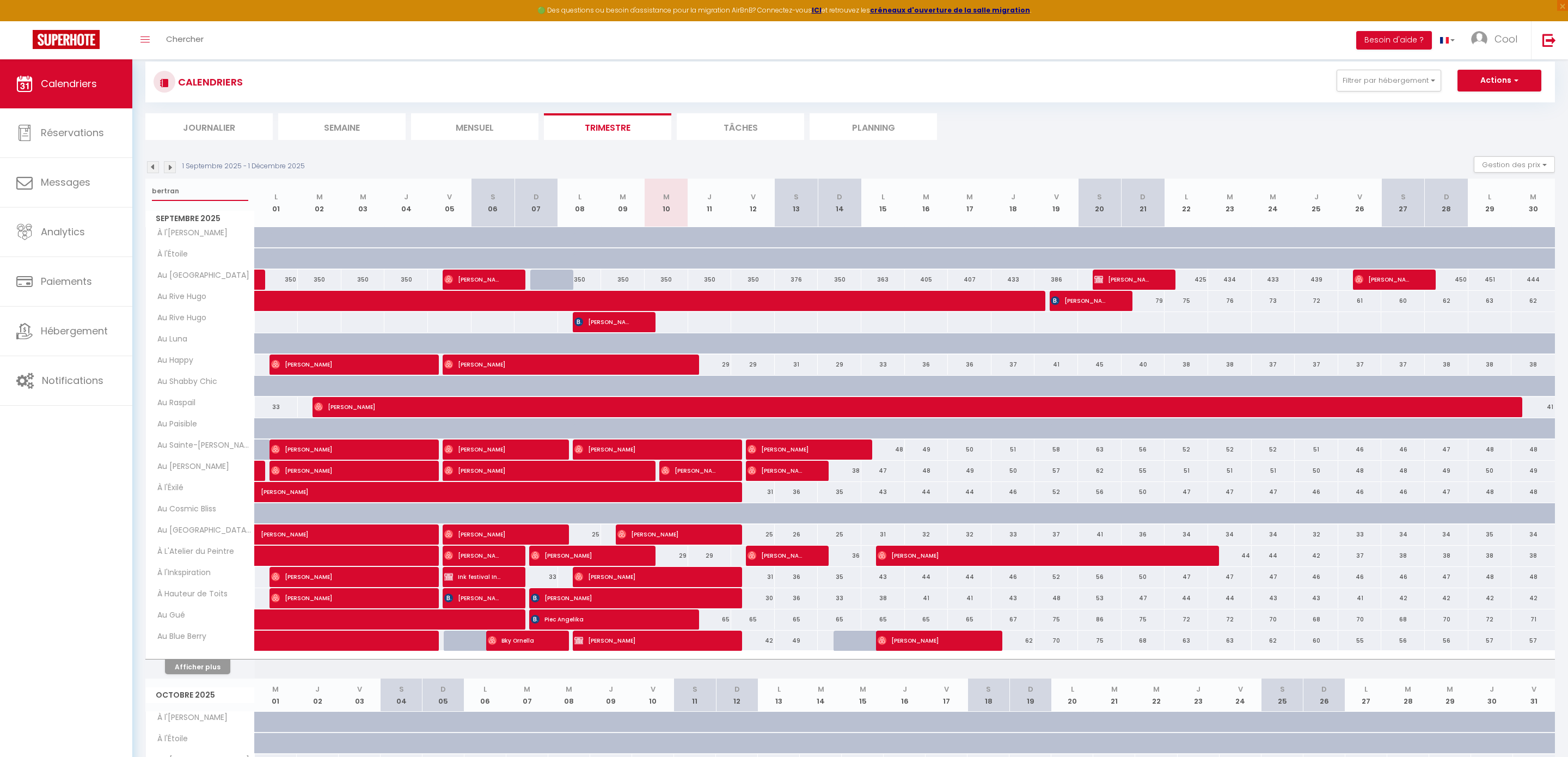
select select
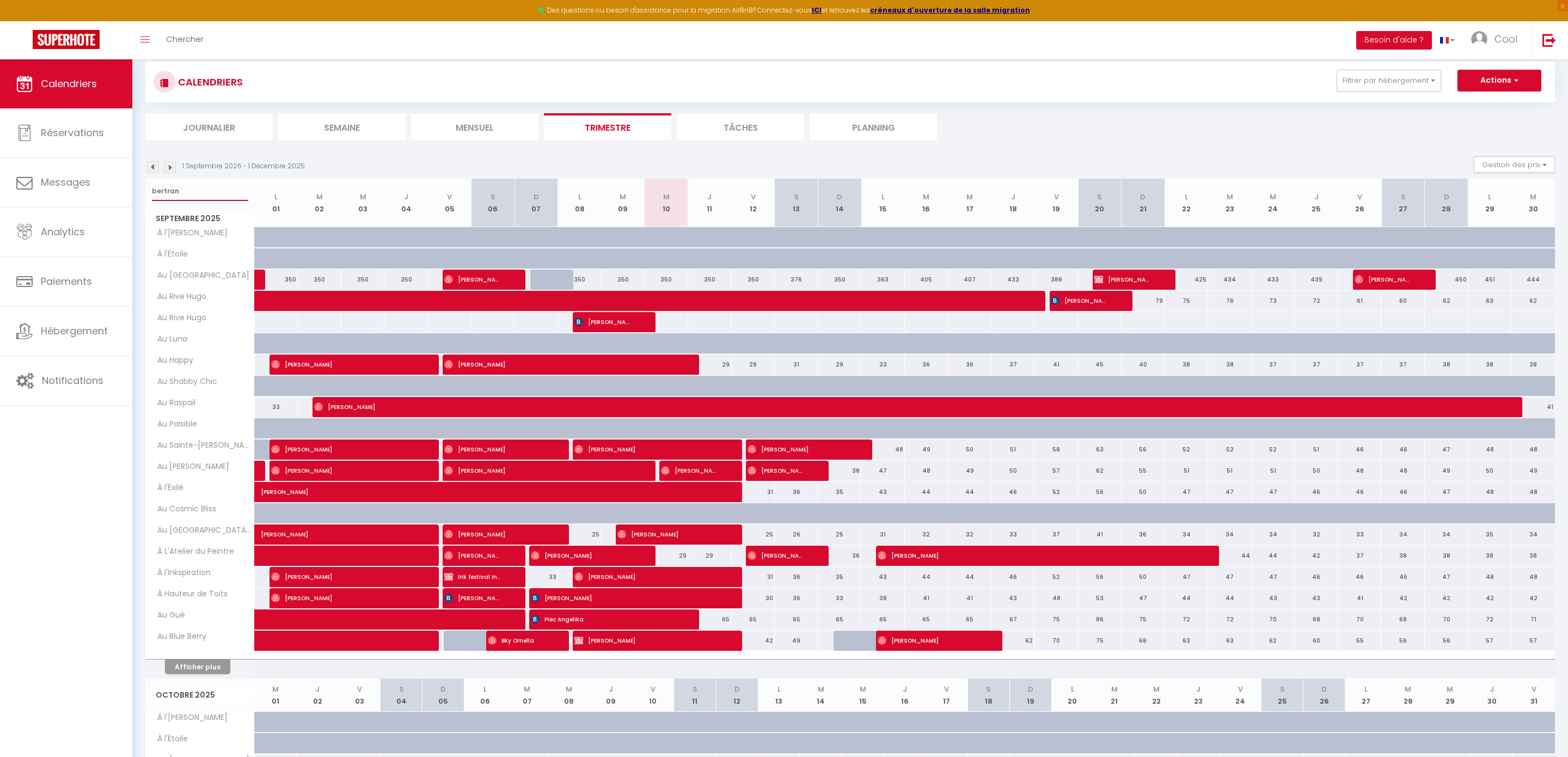
select select
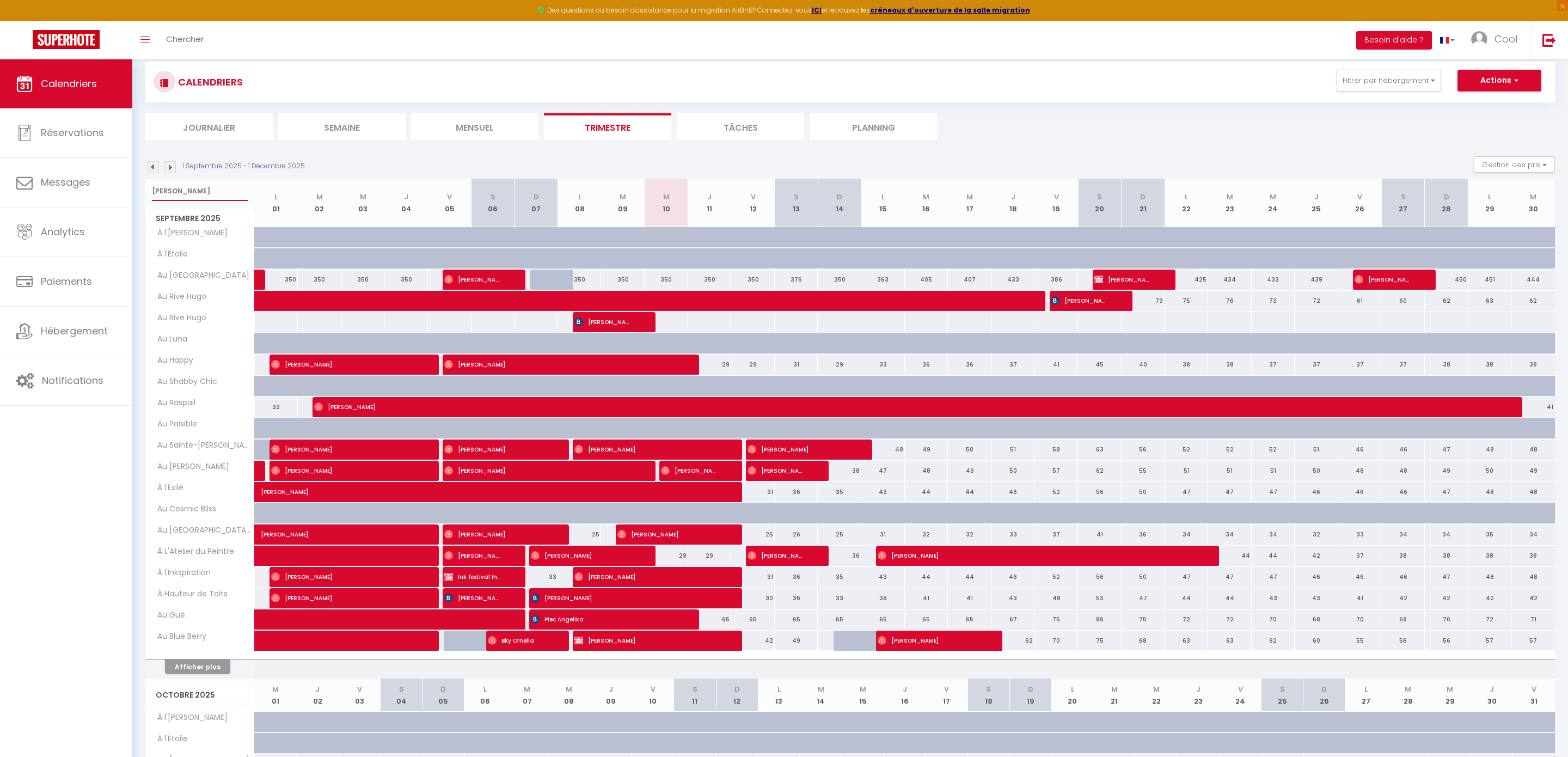
select select
type input "bertrand"
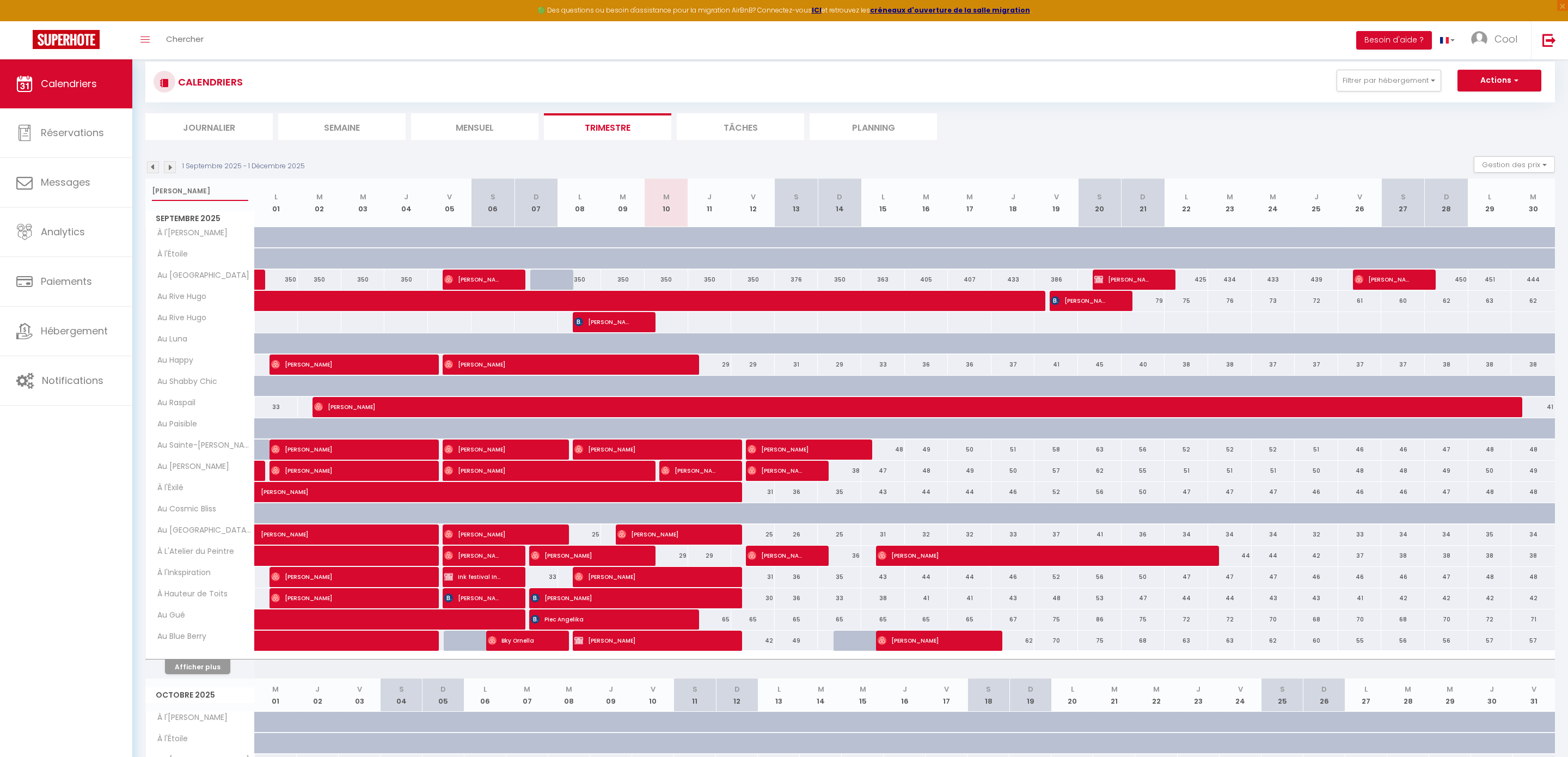
select select
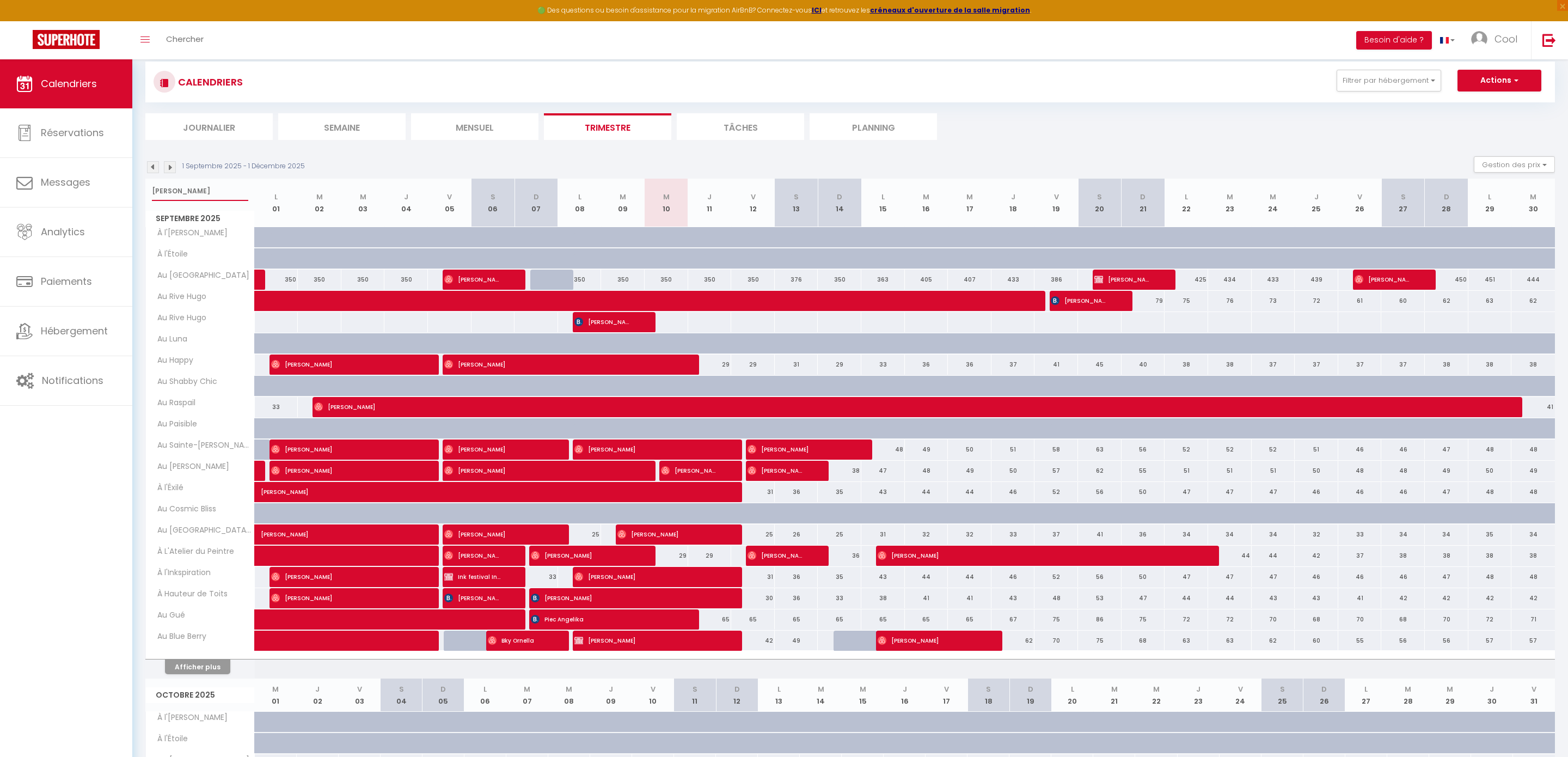
select select
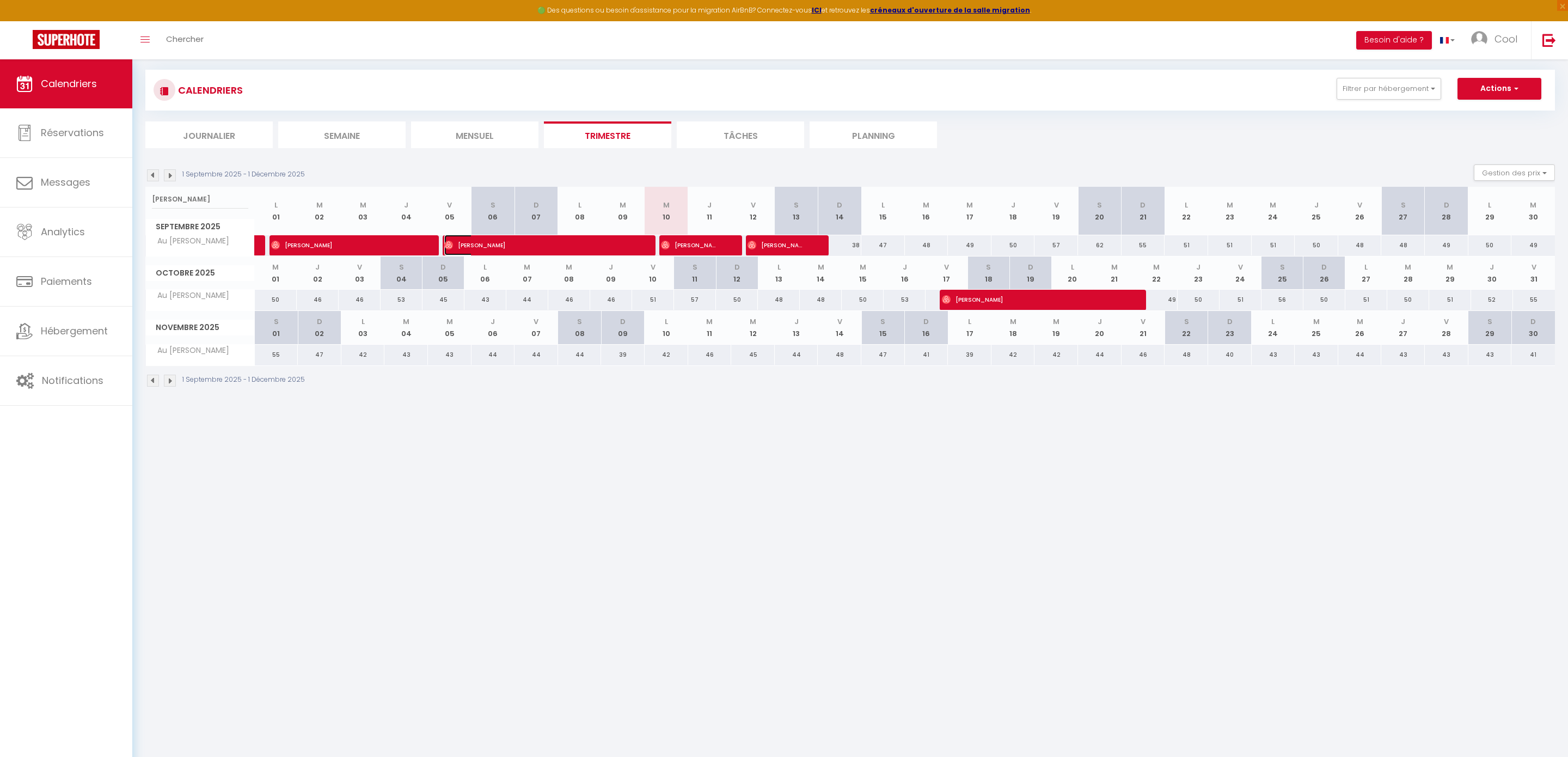
click at [552, 243] on span "[PERSON_NAME]" at bounding box center [539, 245] width 189 height 21
select select "OK"
select select "0"
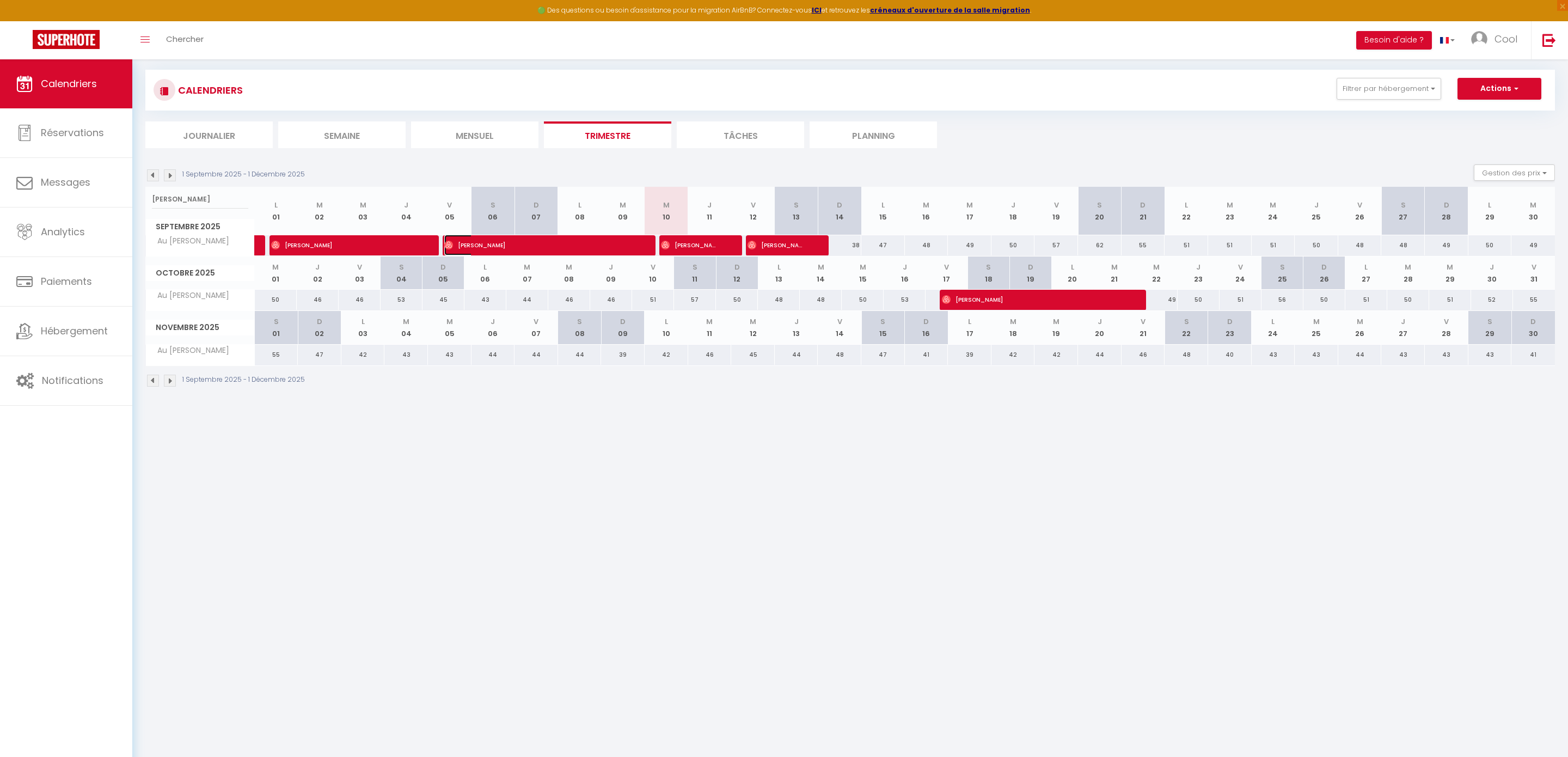
select select "1"
select select
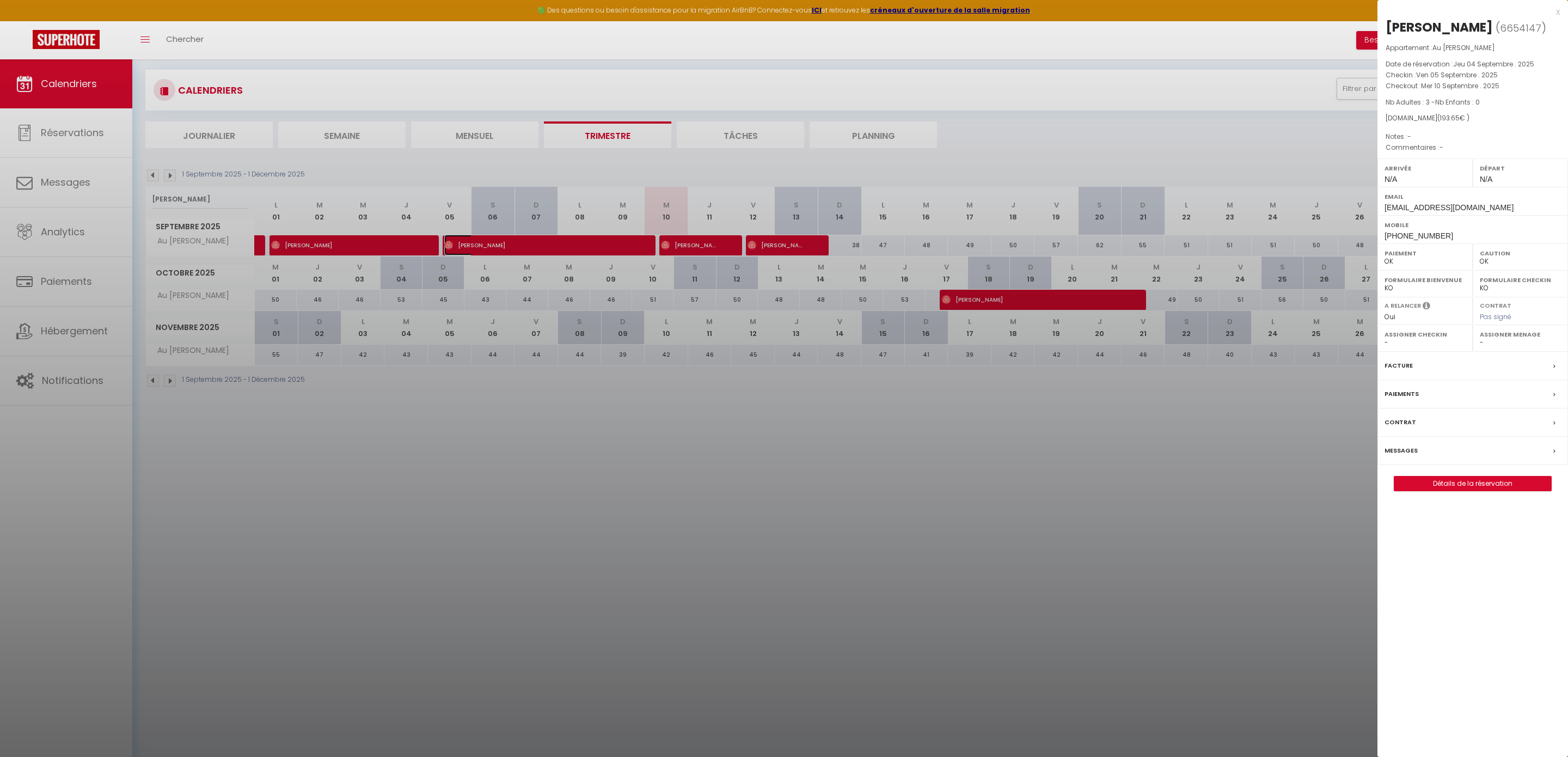
select select "45420"
click at [1404, 457] on label "Messages" at bounding box center [1401, 451] width 33 height 12
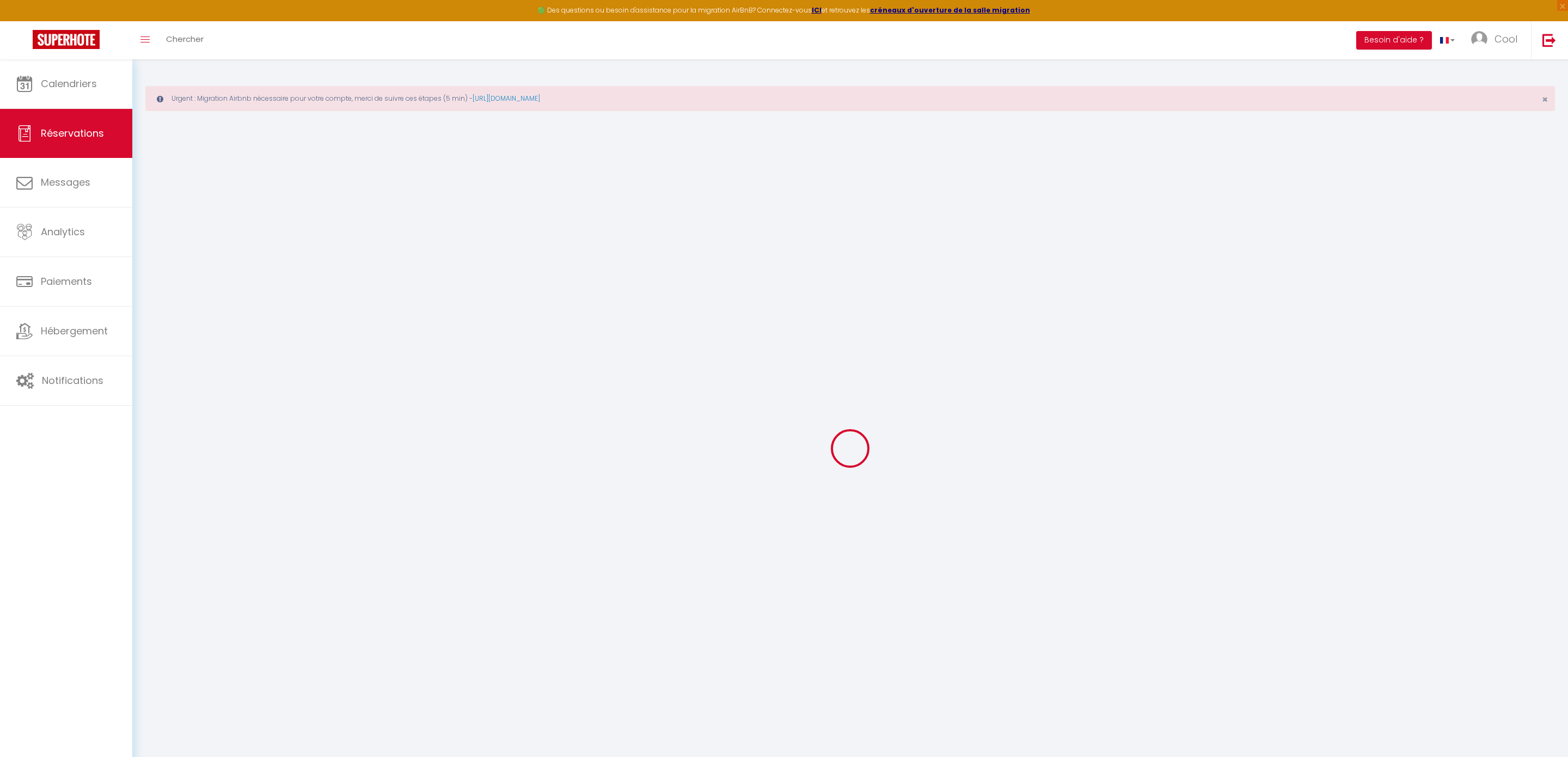
type input "Mohamed"
type input "Naji"
type input "wd2dygfge4bmqdugbulcn6zjf24n@reply.superhote.com"
type input "+212661356884"
select select
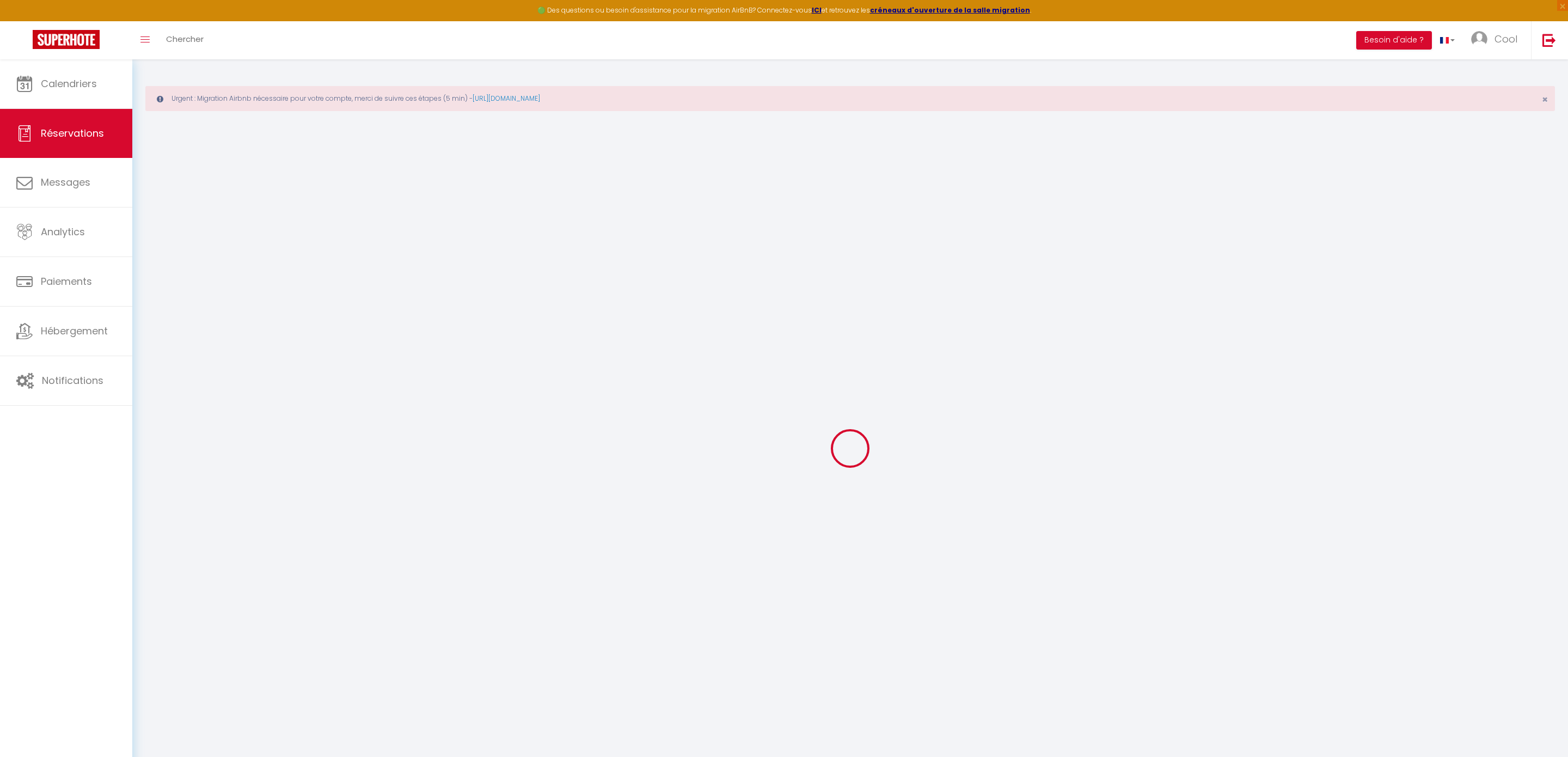
type input "38.339999999999996"
select select "30203"
select select "1"
select select
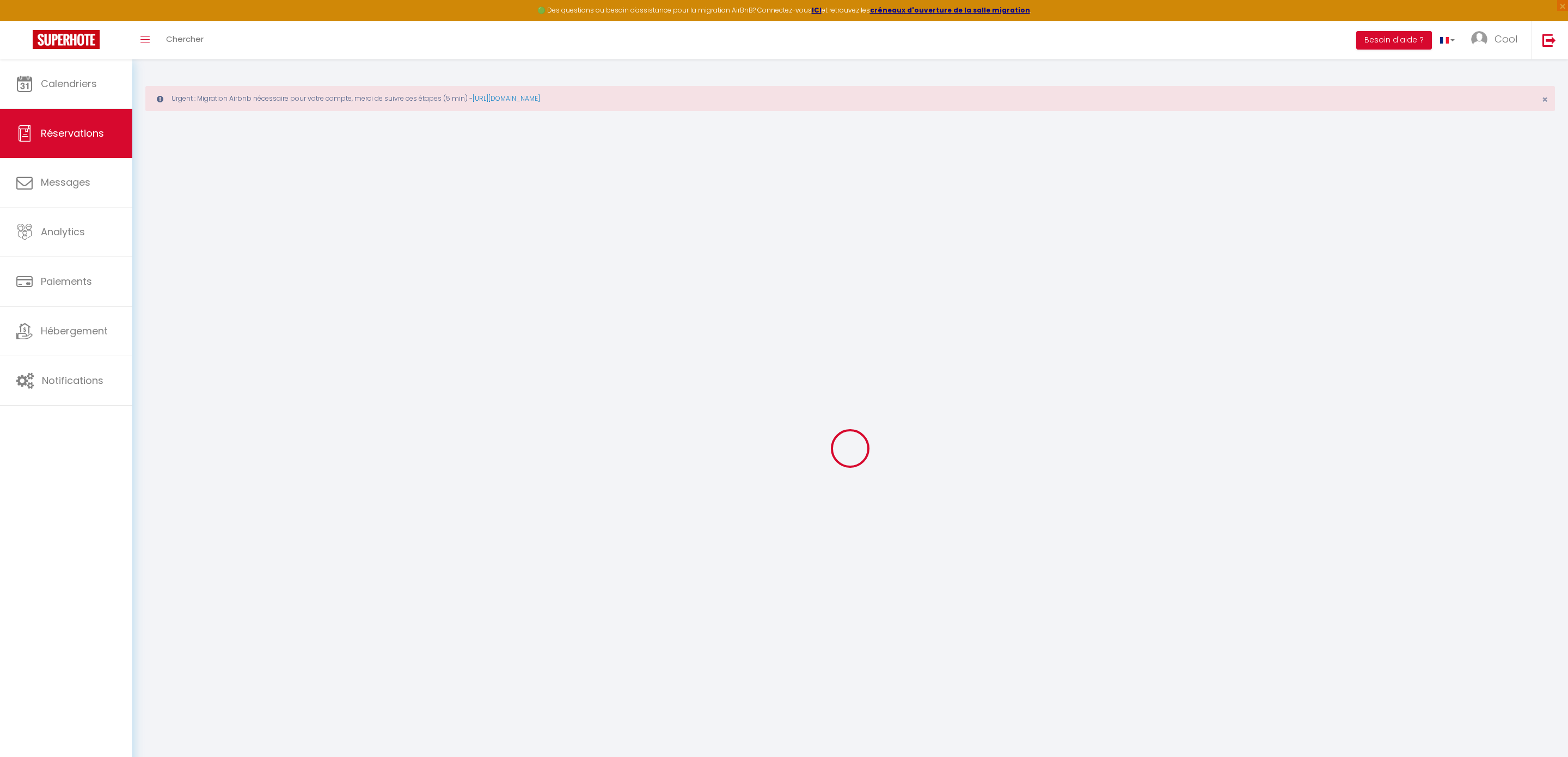
type input "3"
select select "12"
select select
type input "183"
checkbox input "false"
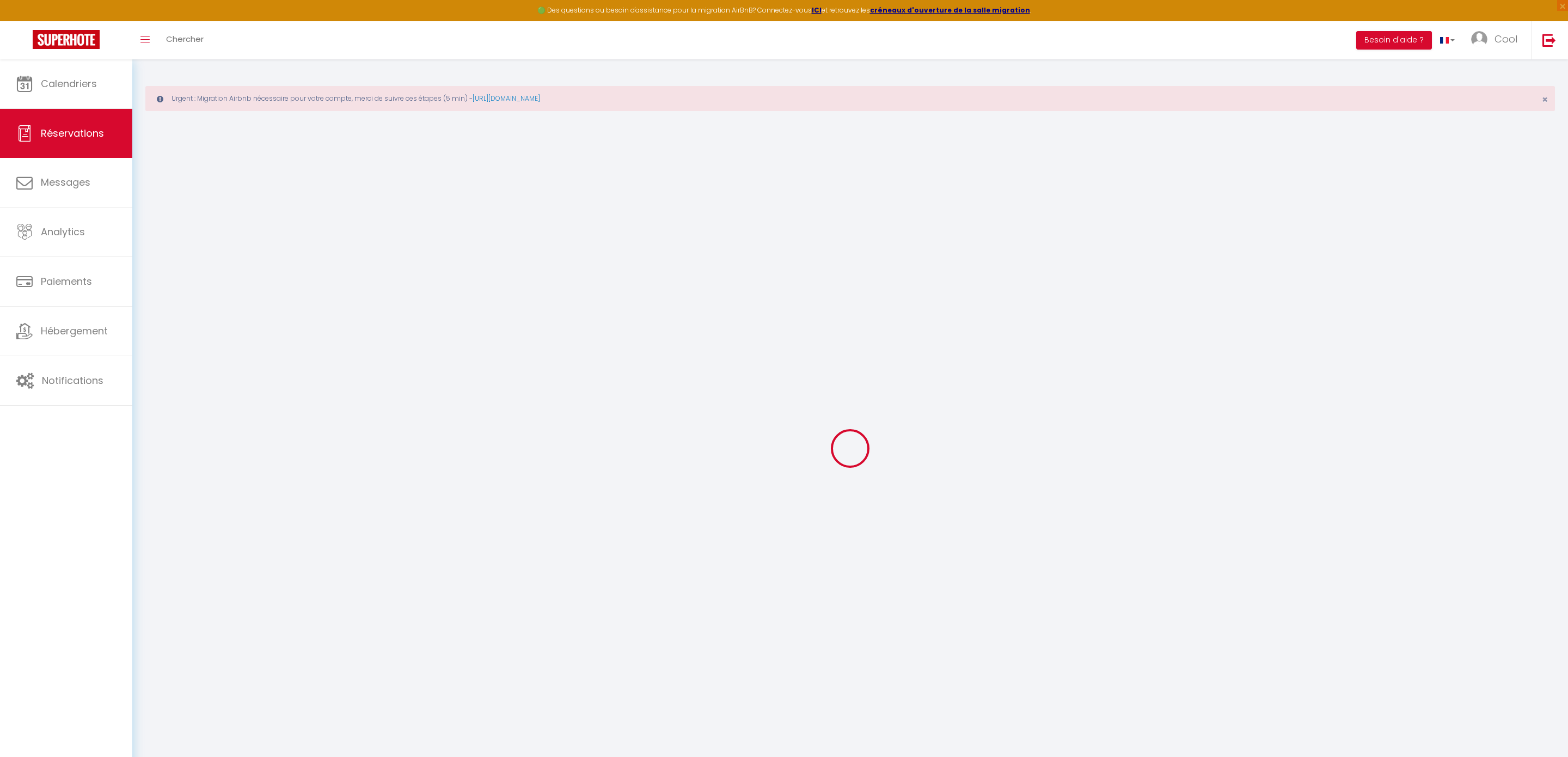
type input "0"
select select "1"
type input "0"
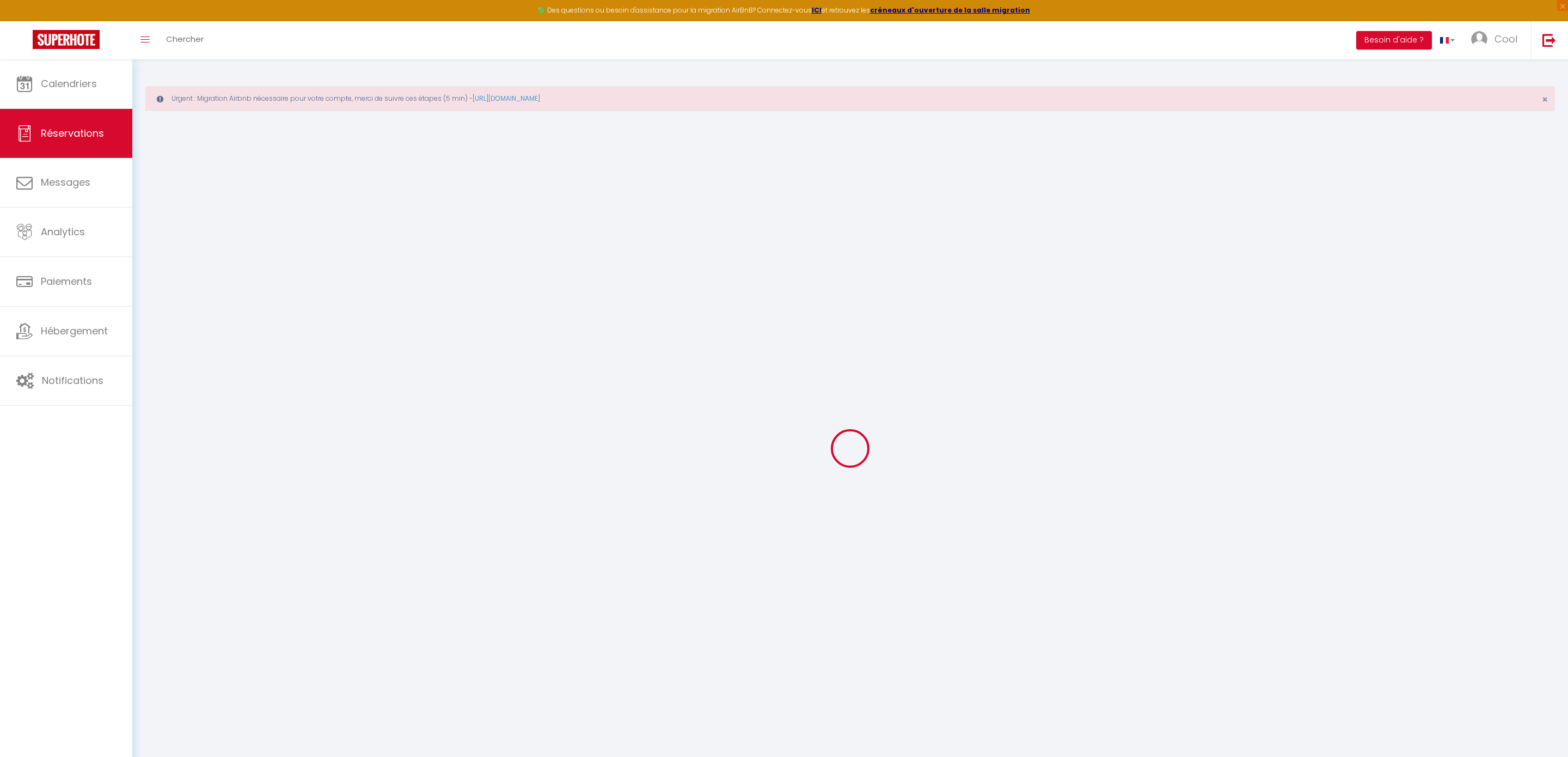
select select
select select "15"
checkbox input "false"
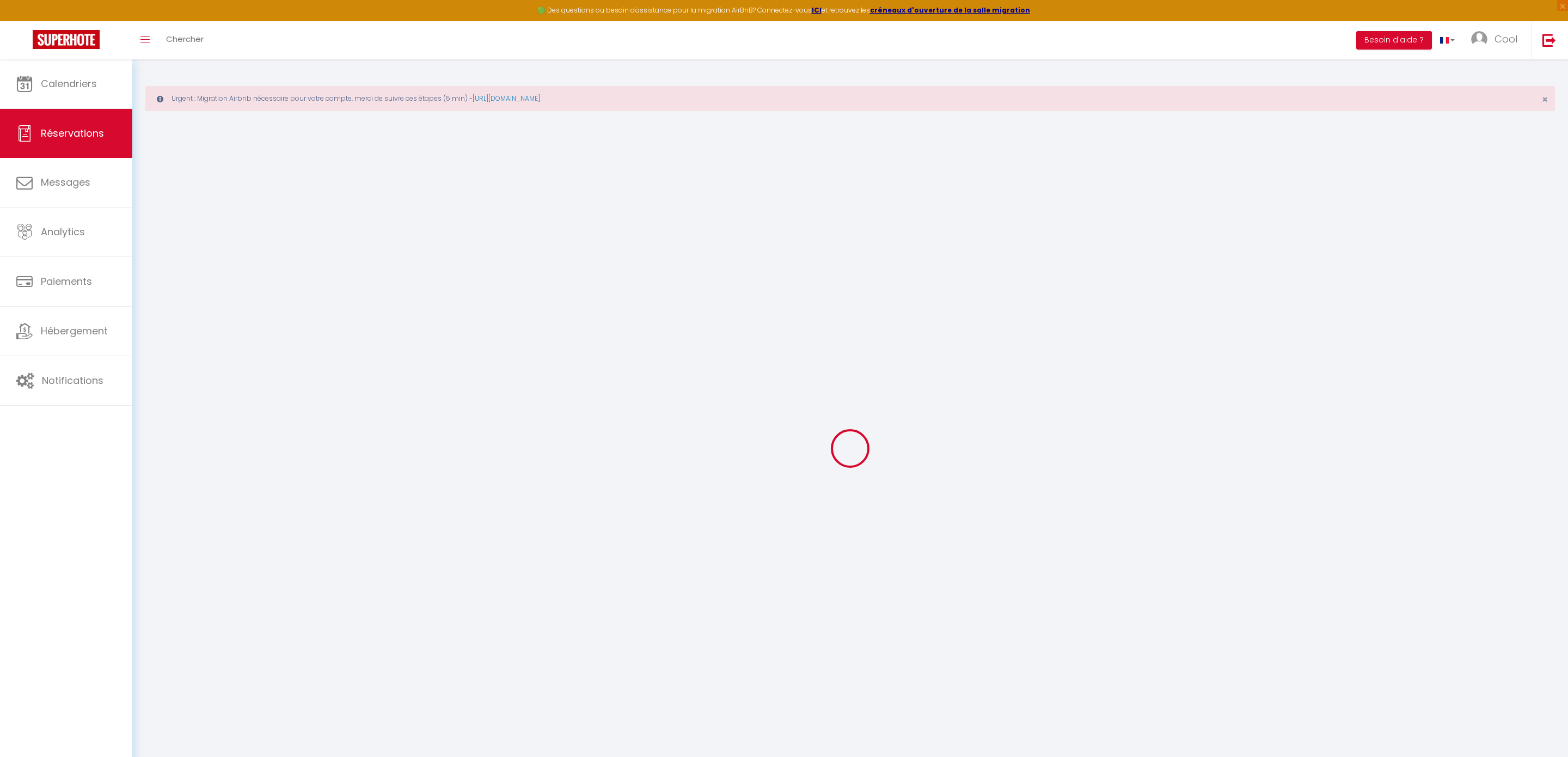
select select
checkbox input "false"
select select
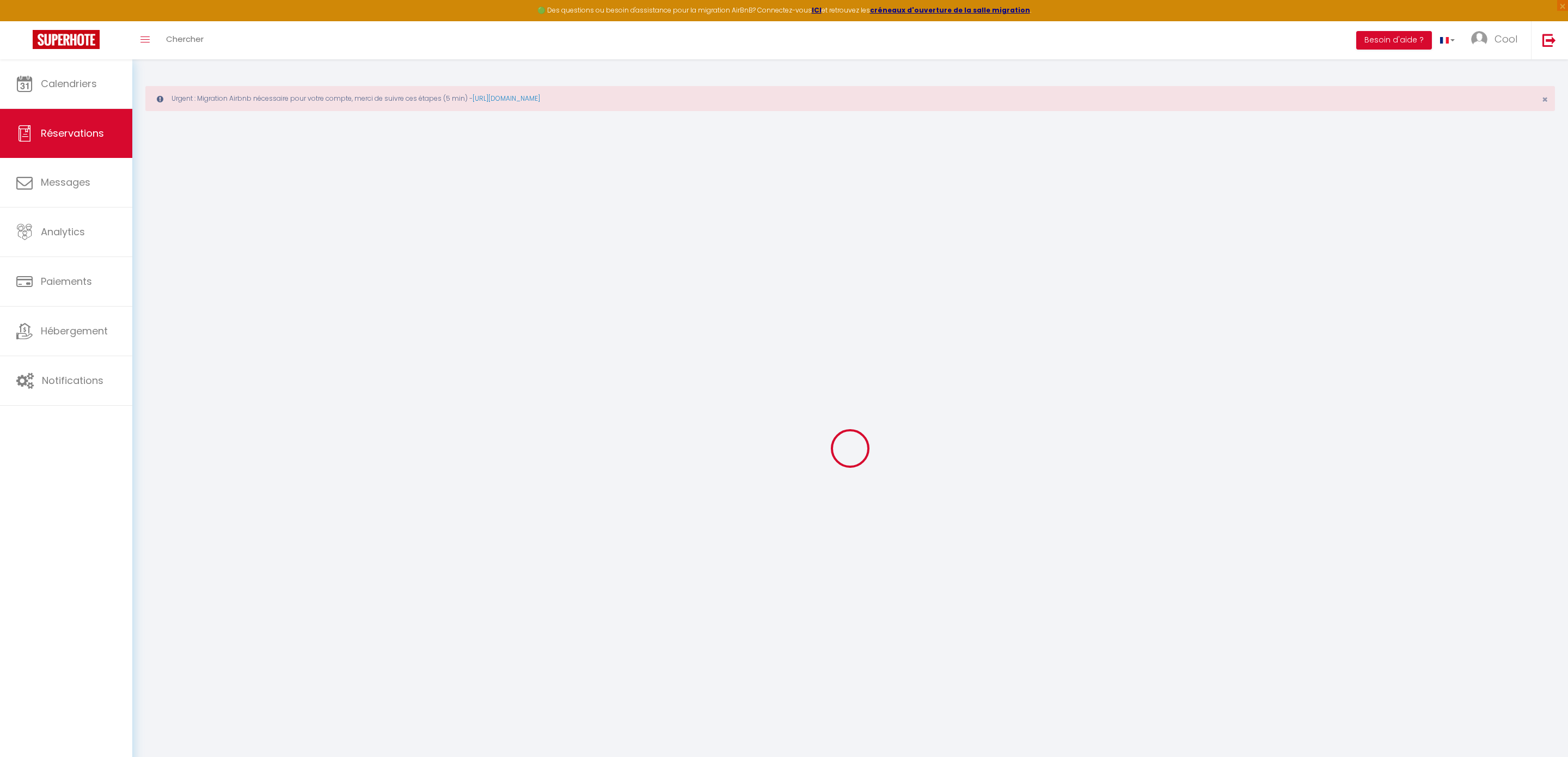
select select
checkbox input "false"
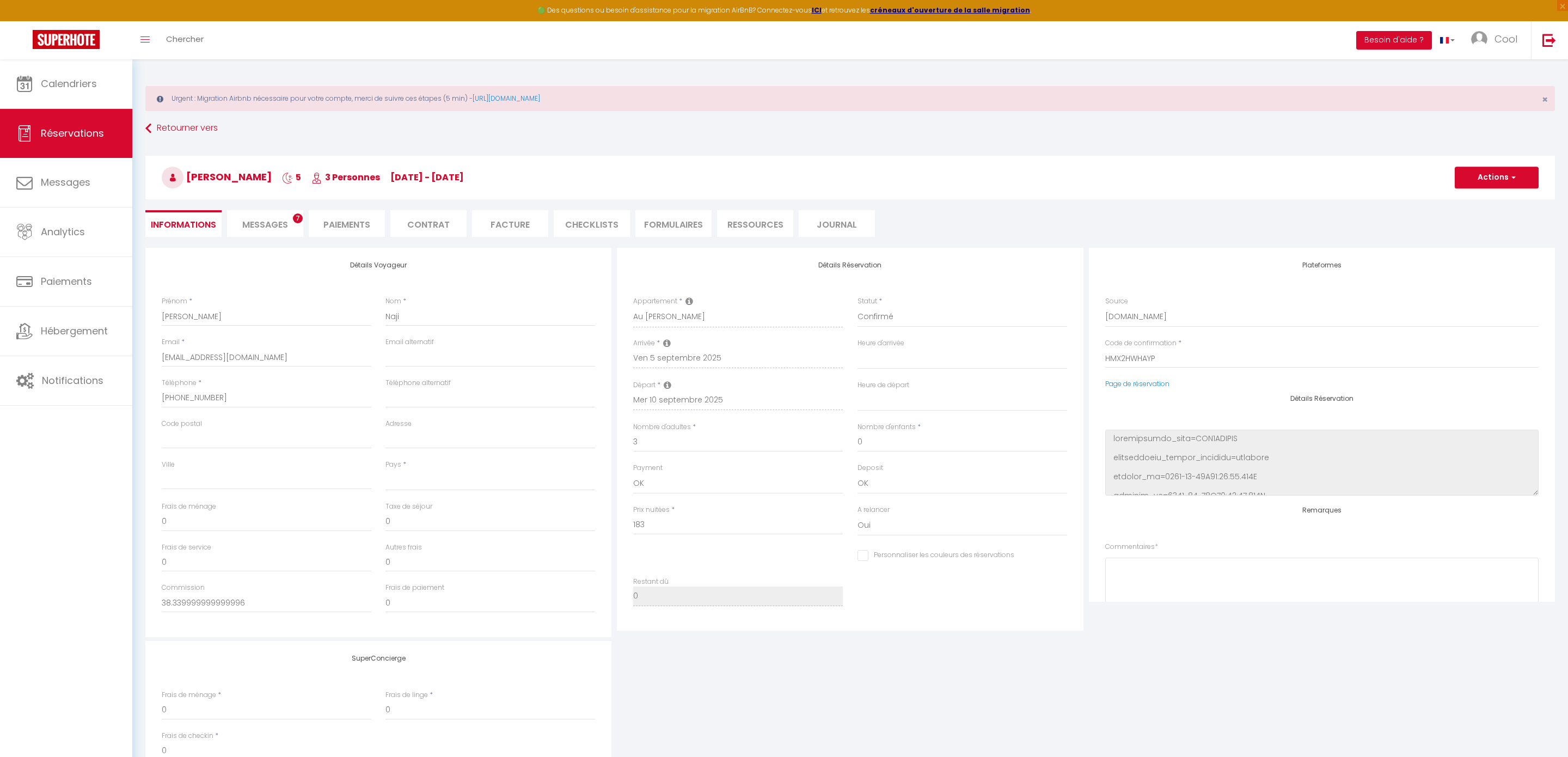
select select
checkbox input "false"
click at [272, 227] on span "Messages" at bounding box center [265, 225] width 46 height 13
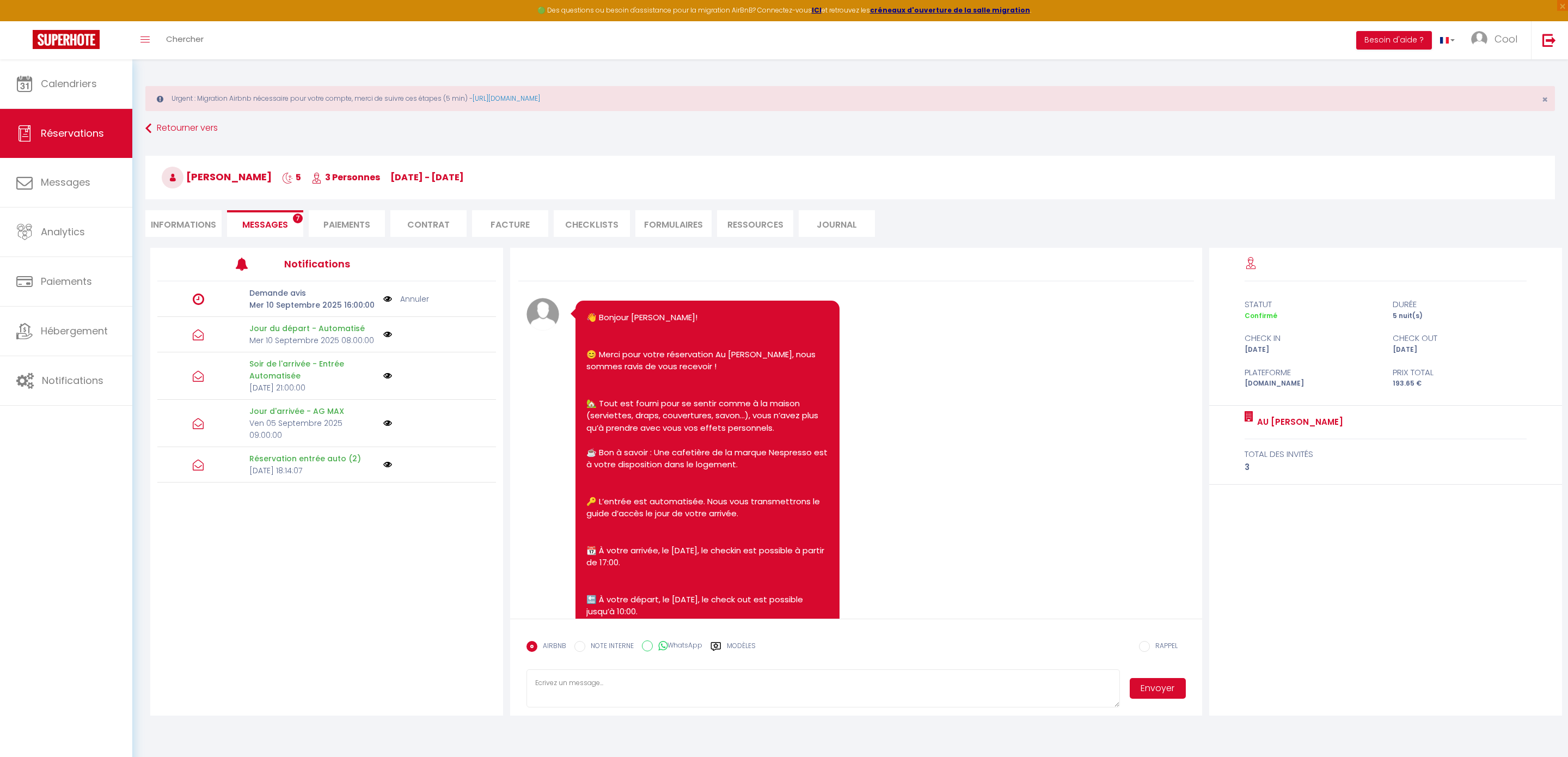
scroll to position [2044, 0]
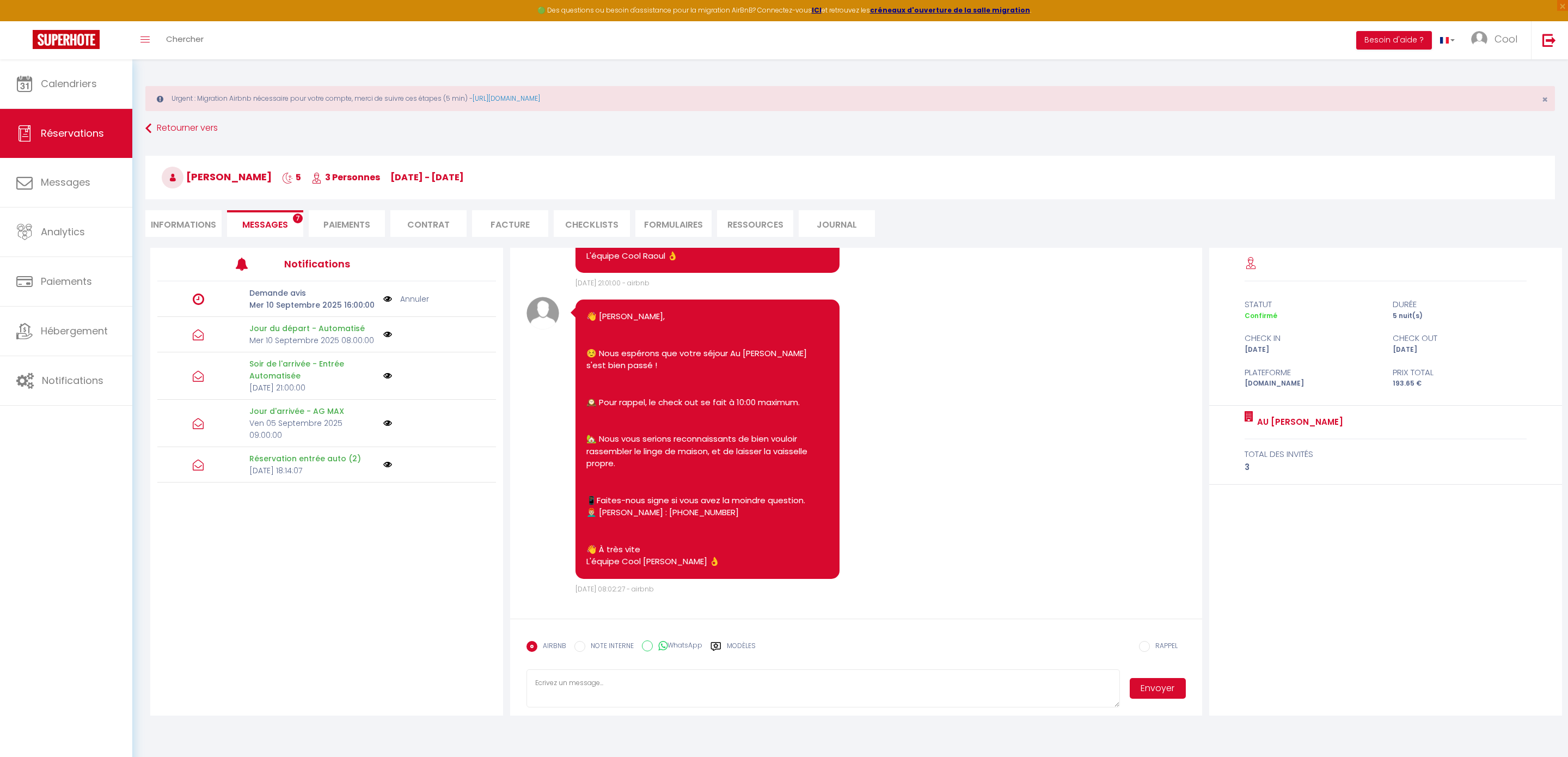
click at [410, 297] on link "Annuler" at bounding box center [414, 299] width 29 height 12
